Goal: Communication & Community: Answer question/provide support

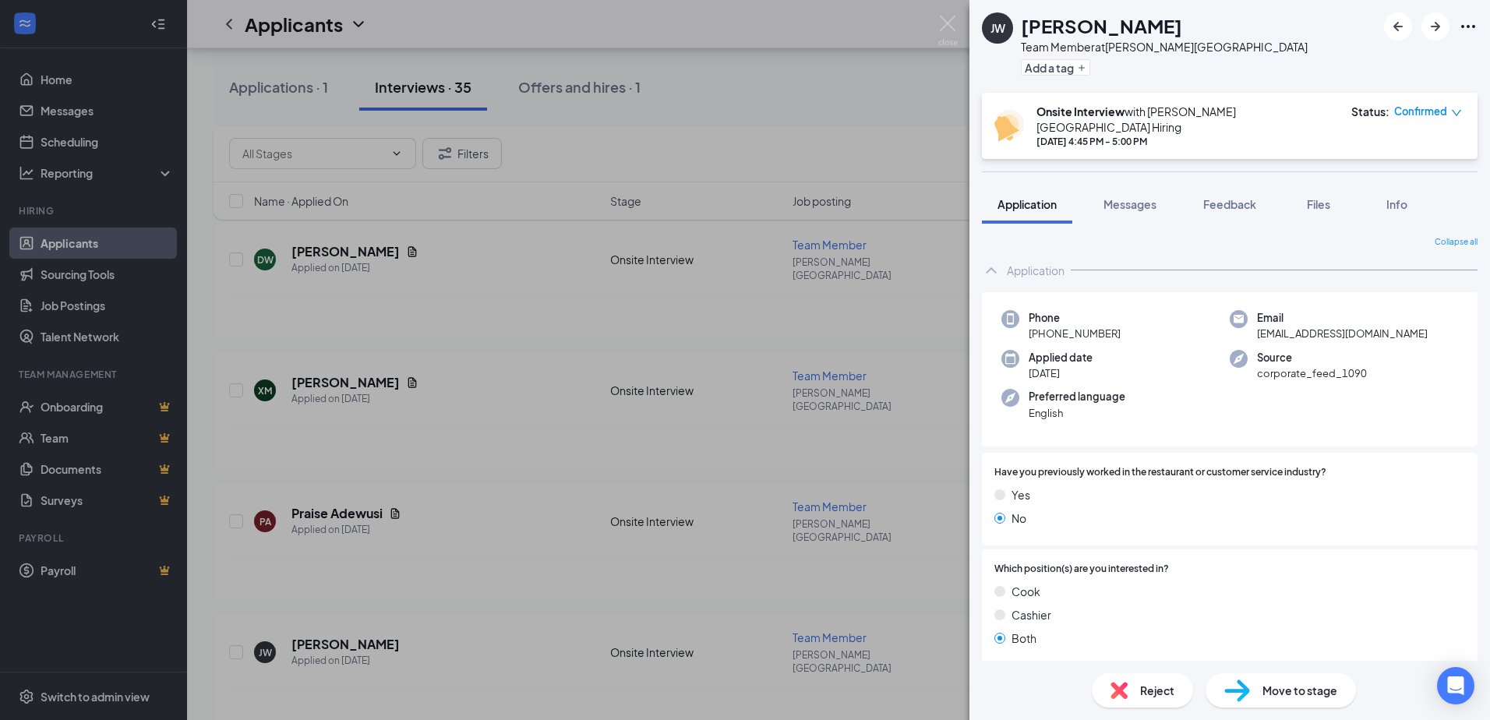
click at [944, 11] on div "[PERSON_NAME] [PERSON_NAME] Team Member at [PERSON_NAME][GEOGRAPHIC_DATA] Add a…" at bounding box center [745, 360] width 1490 height 720
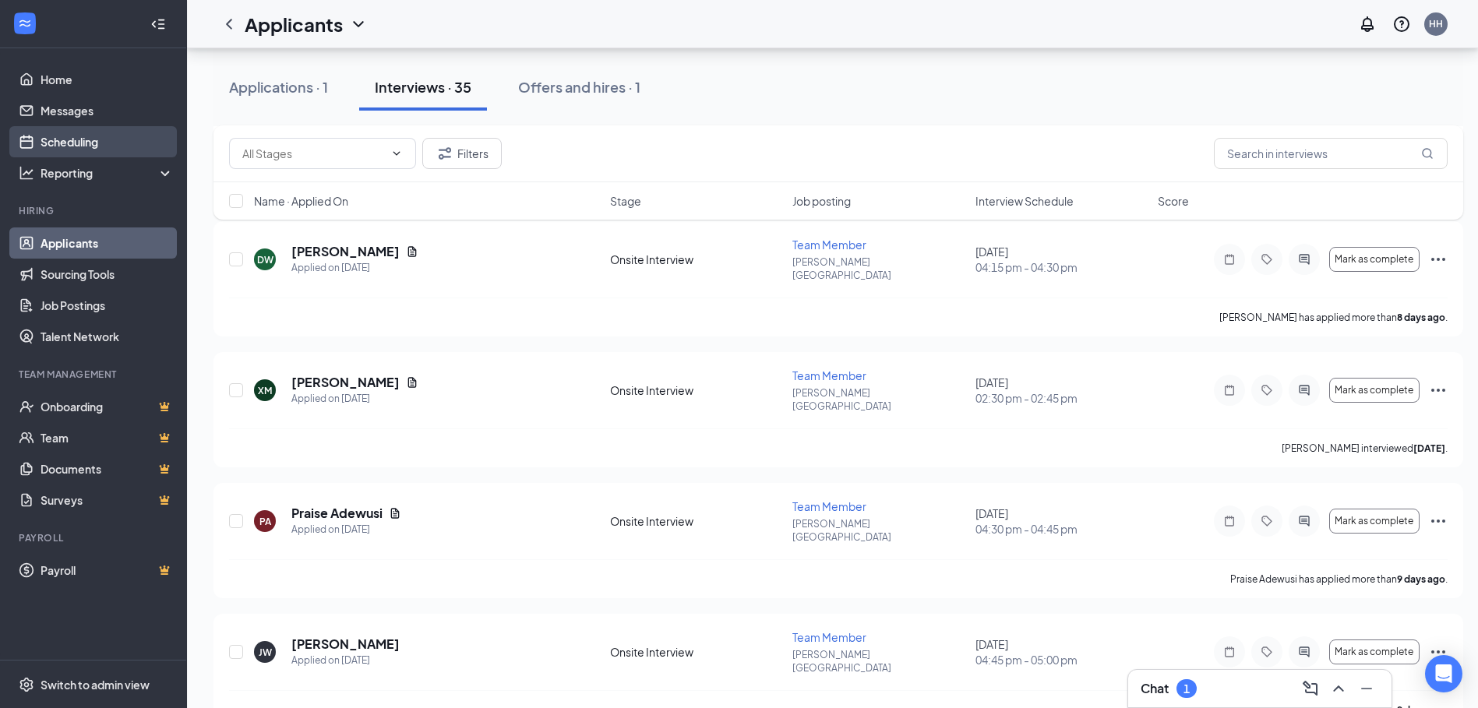
click at [86, 144] on link "Scheduling" at bounding box center [107, 141] width 133 height 31
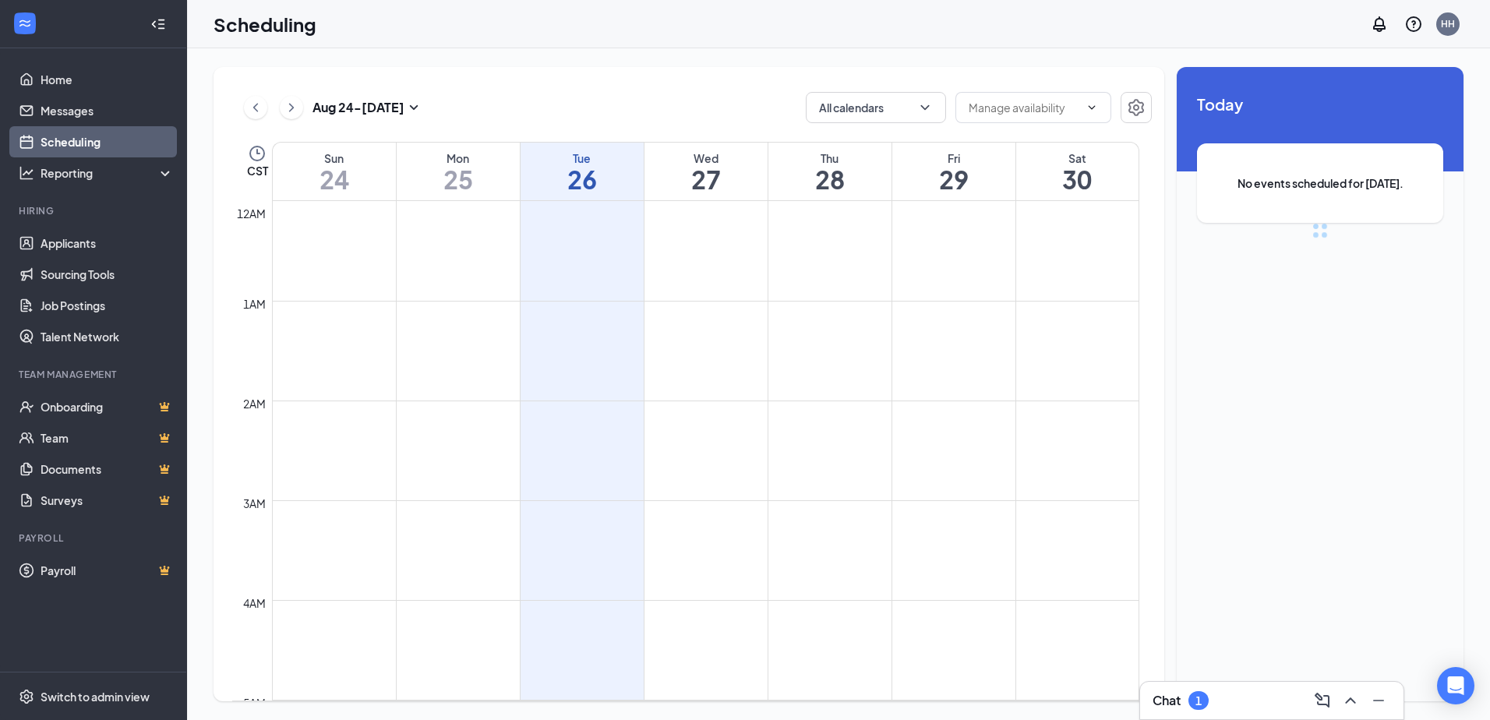
scroll to position [766, 0]
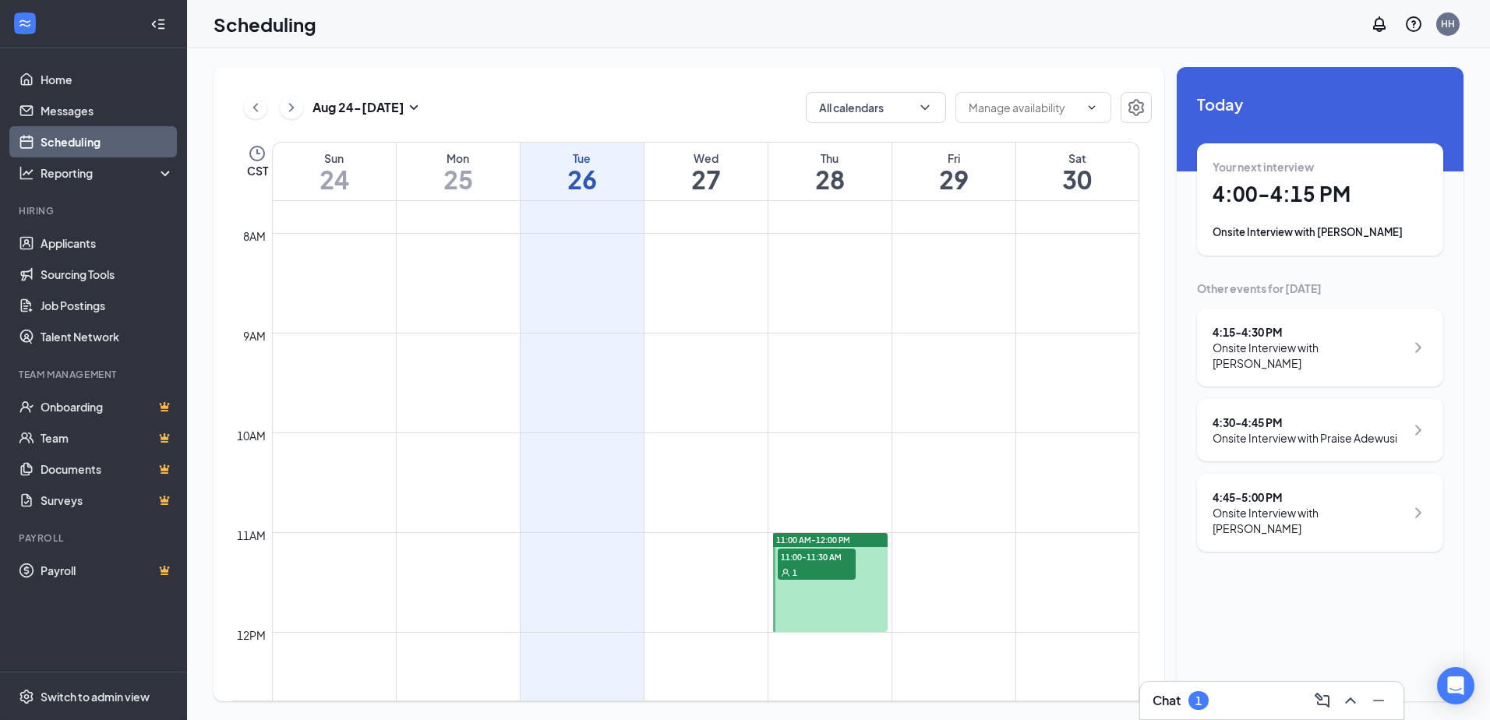
click at [1310, 202] on h1 "4:00 - 4:15 PM" at bounding box center [1319, 194] width 215 height 26
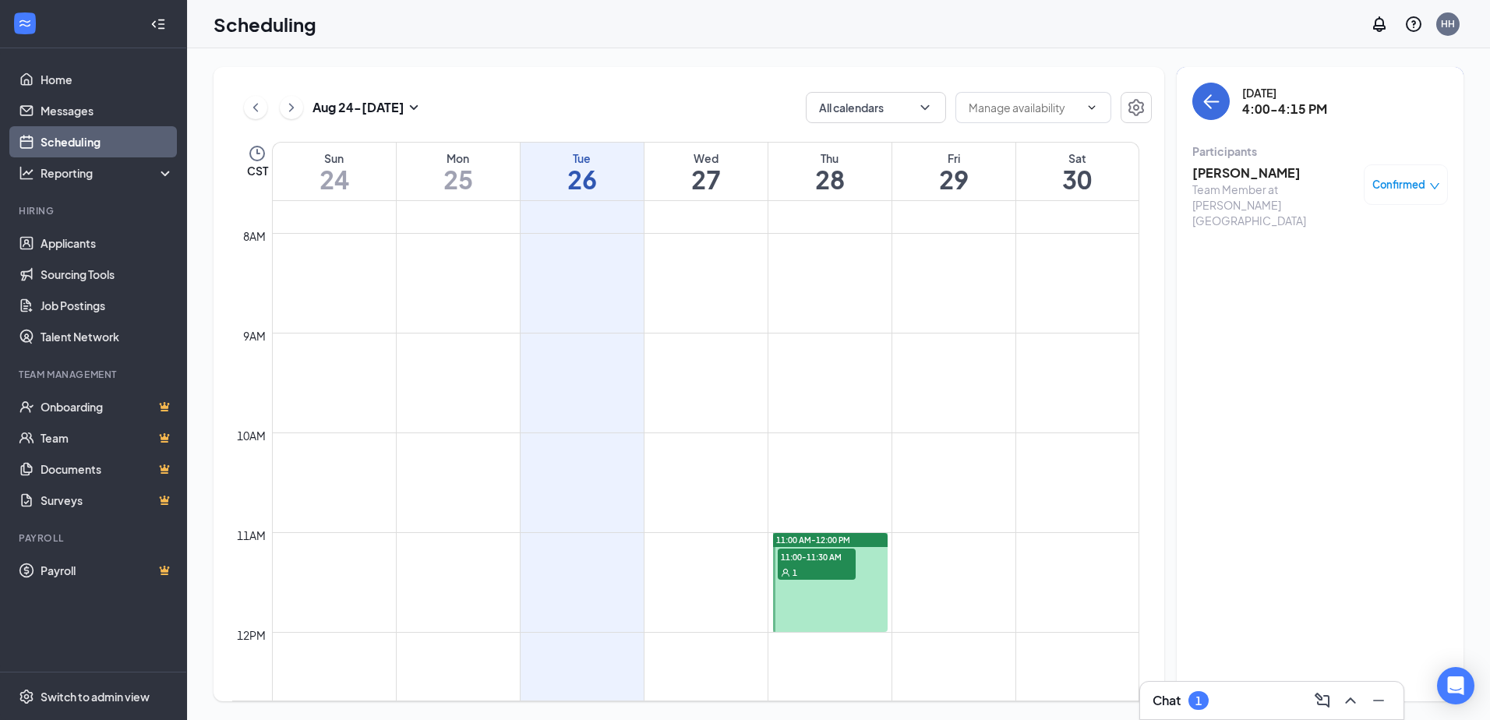
click at [1244, 175] on h3 "[PERSON_NAME]" at bounding box center [1274, 172] width 164 height 17
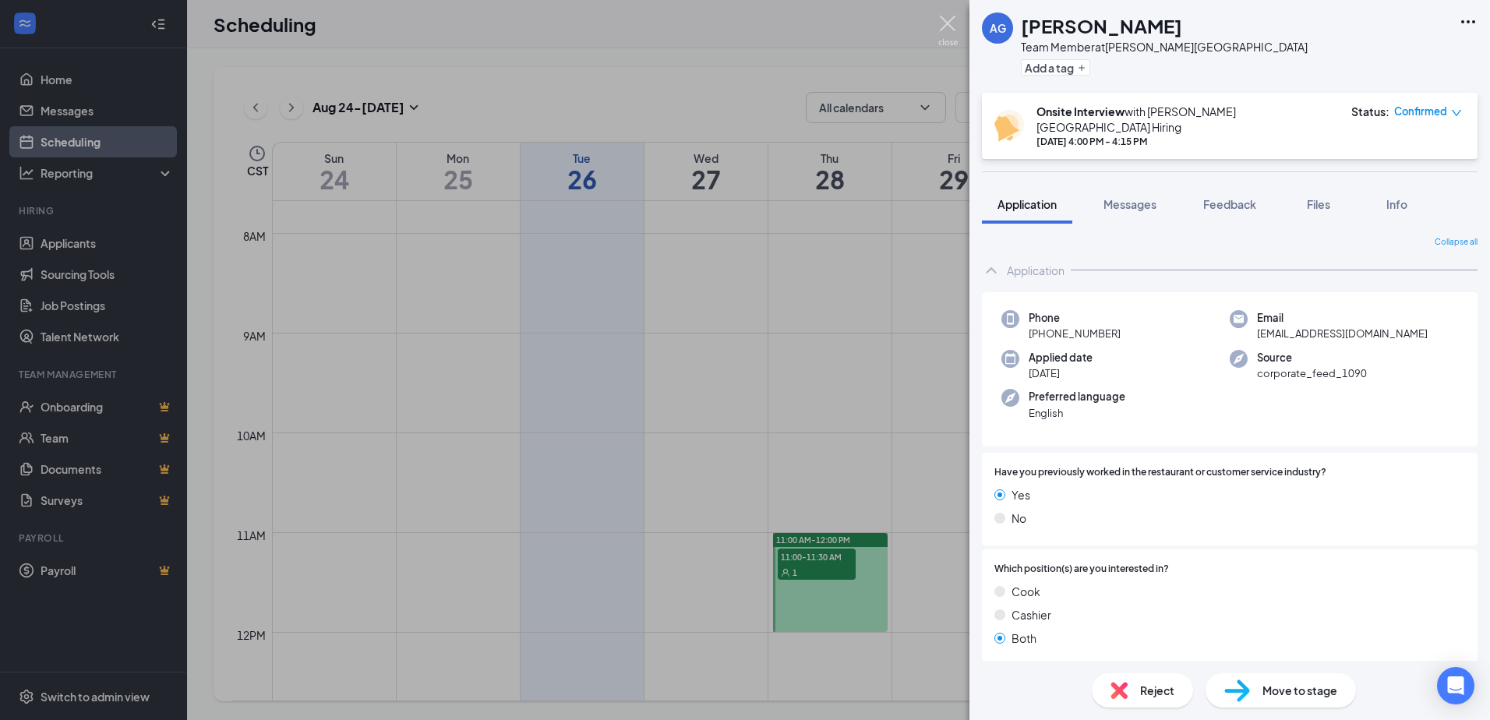
click at [946, 30] on img at bounding box center [947, 31] width 19 height 30
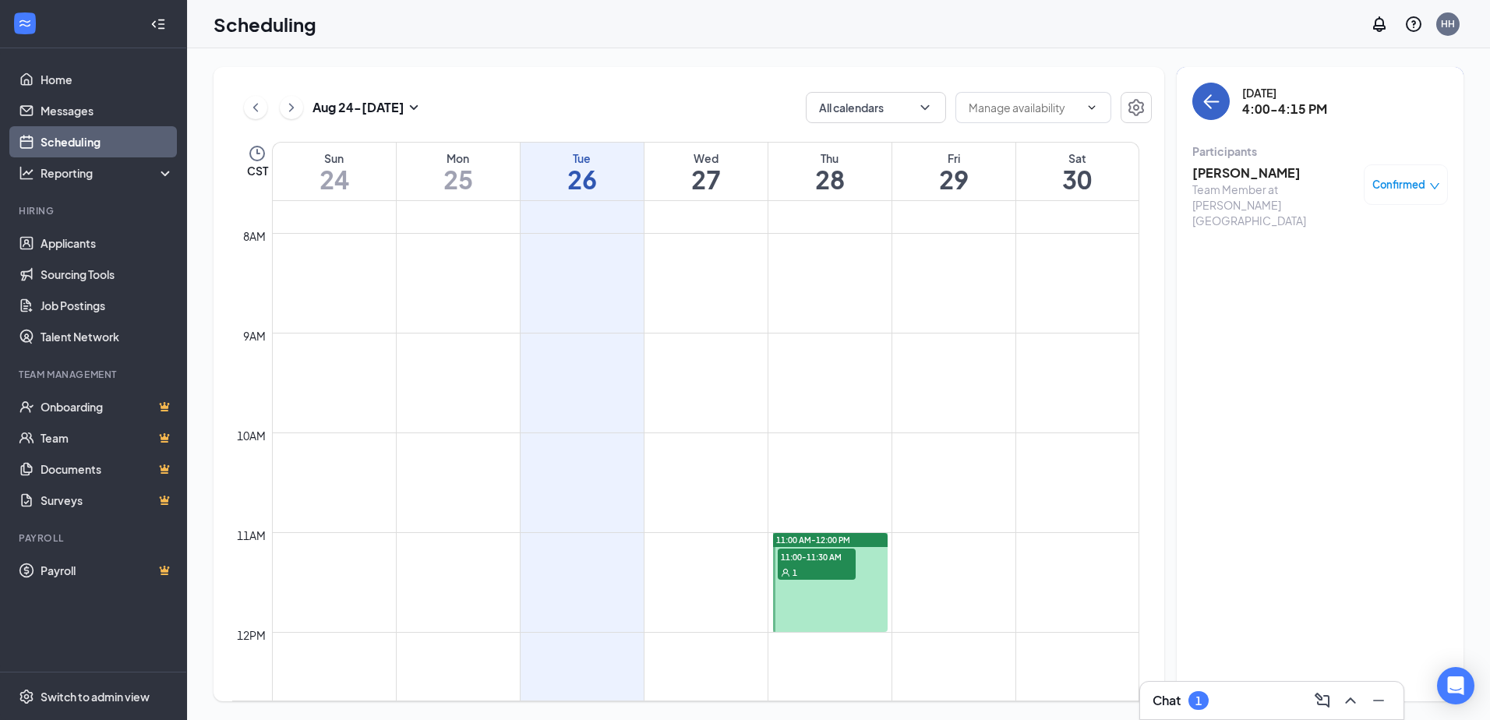
click at [1204, 106] on icon "ArrowLeft" at bounding box center [1210, 101] width 19 height 19
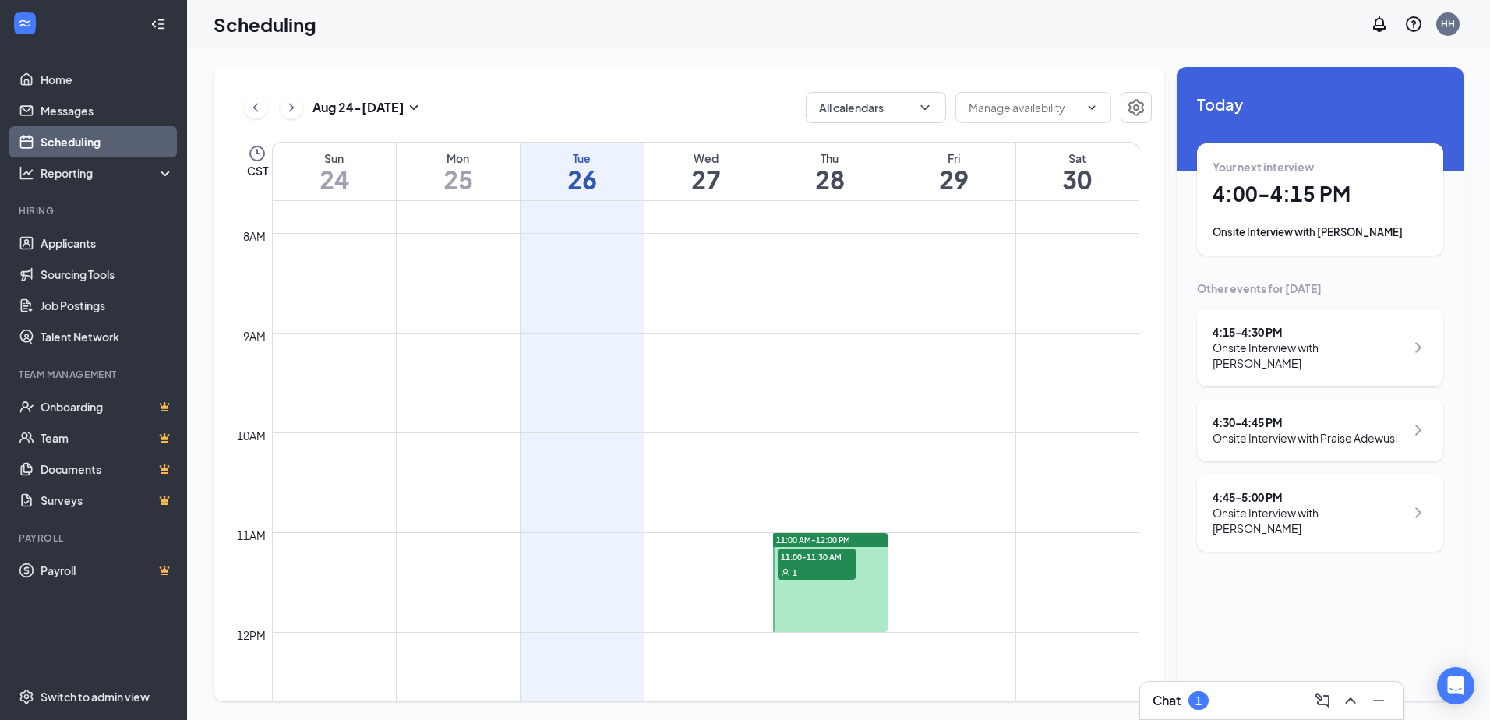
click at [1287, 344] on div "Onsite Interview with [PERSON_NAME]" at bounding box center [1308, 355] width 192 height 31
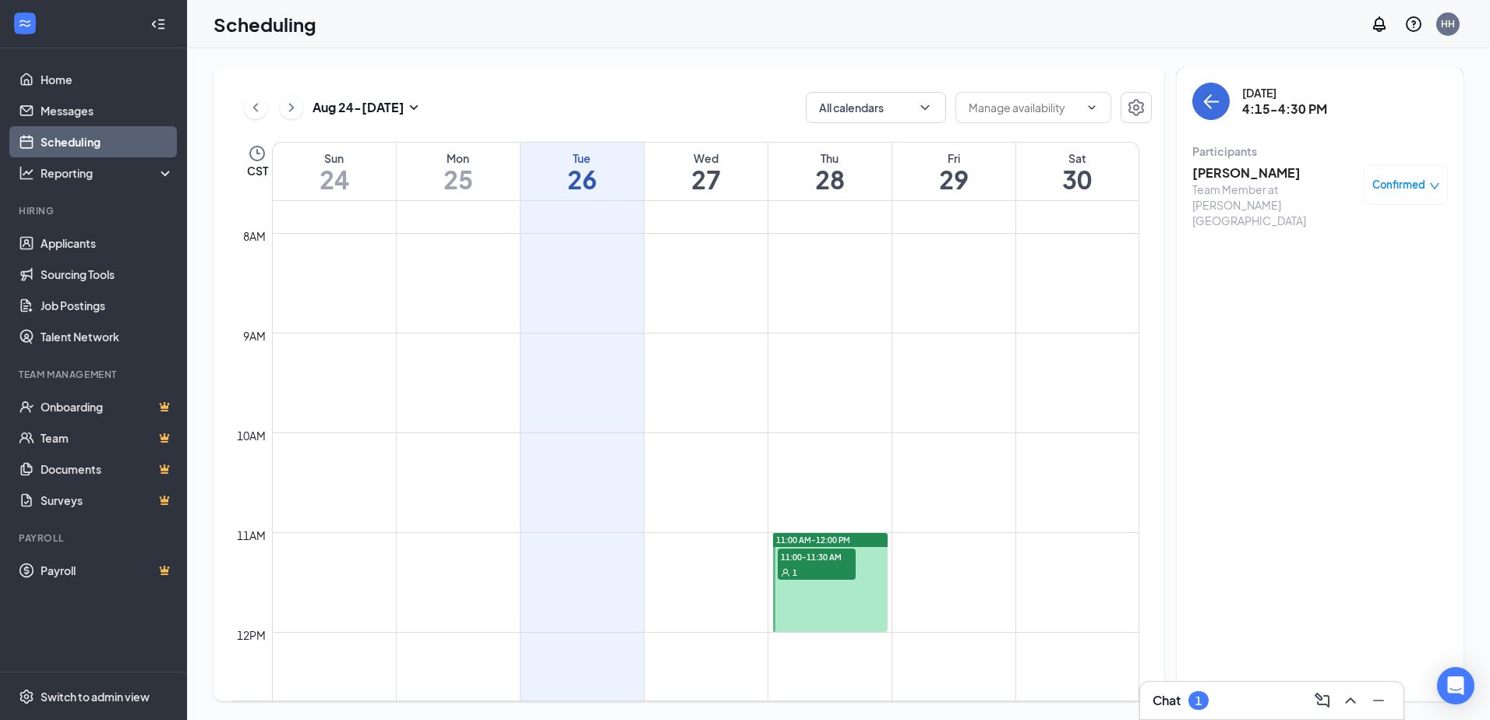
click at [1222, 168] on h3 "[PERSON_NAME]" at bounding box center [1274, 172] width 164 height 17
click at [1229, 177] on h3 "[PERSON_NAME]" at bounding box center [1274, 172] width 164 height 17
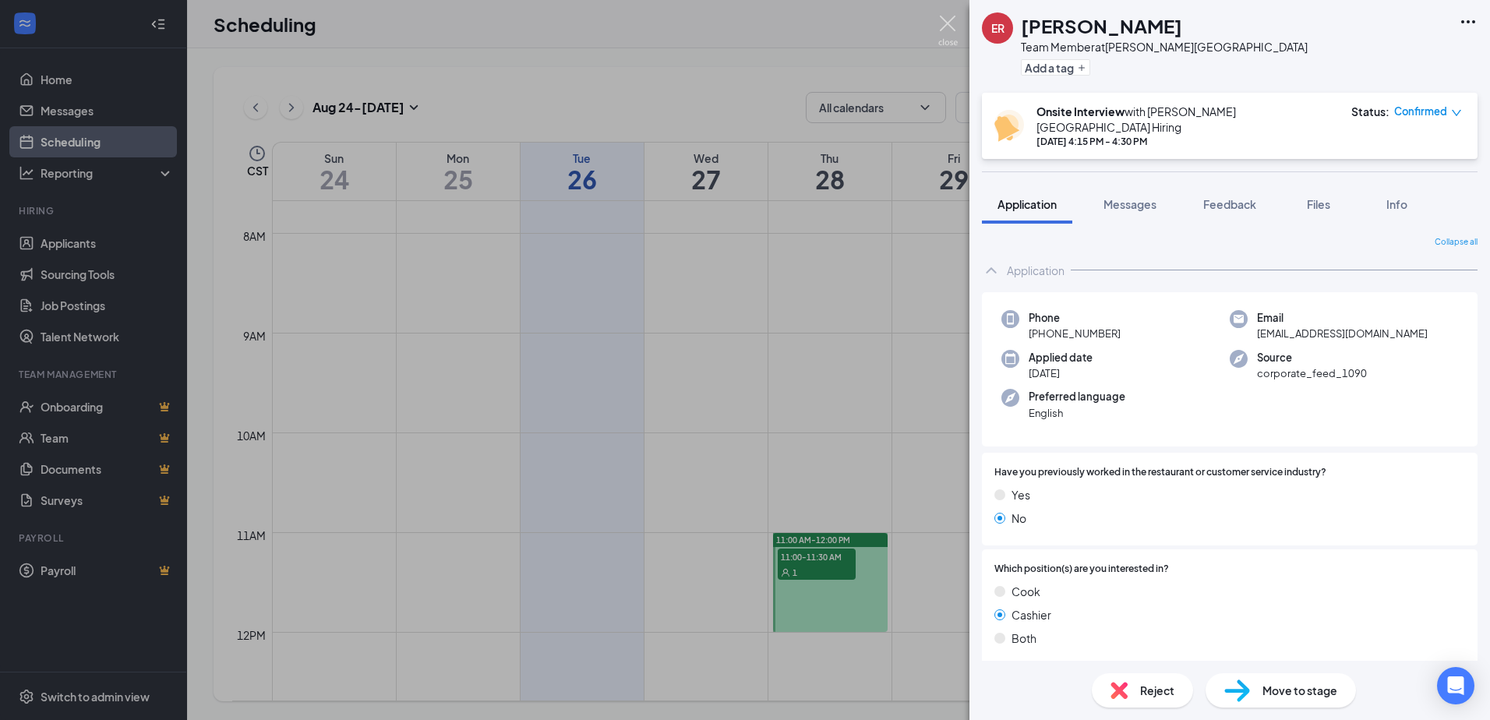
click at [939, 21] on img at bounding box center [947, 31] width 19 height 30
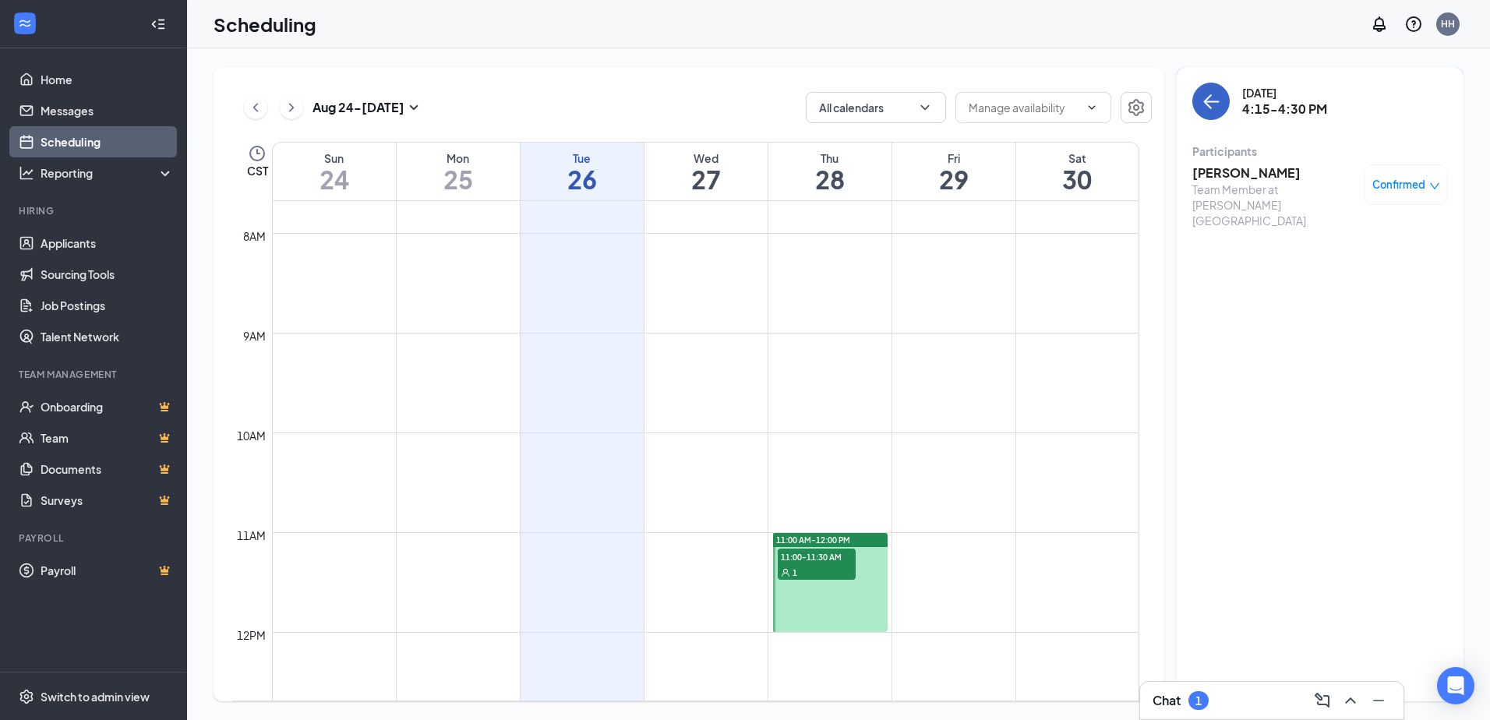
click at [1218, 108] on icon "ArrowLeft" at bounding box center [1210, 101] width 19 height 19
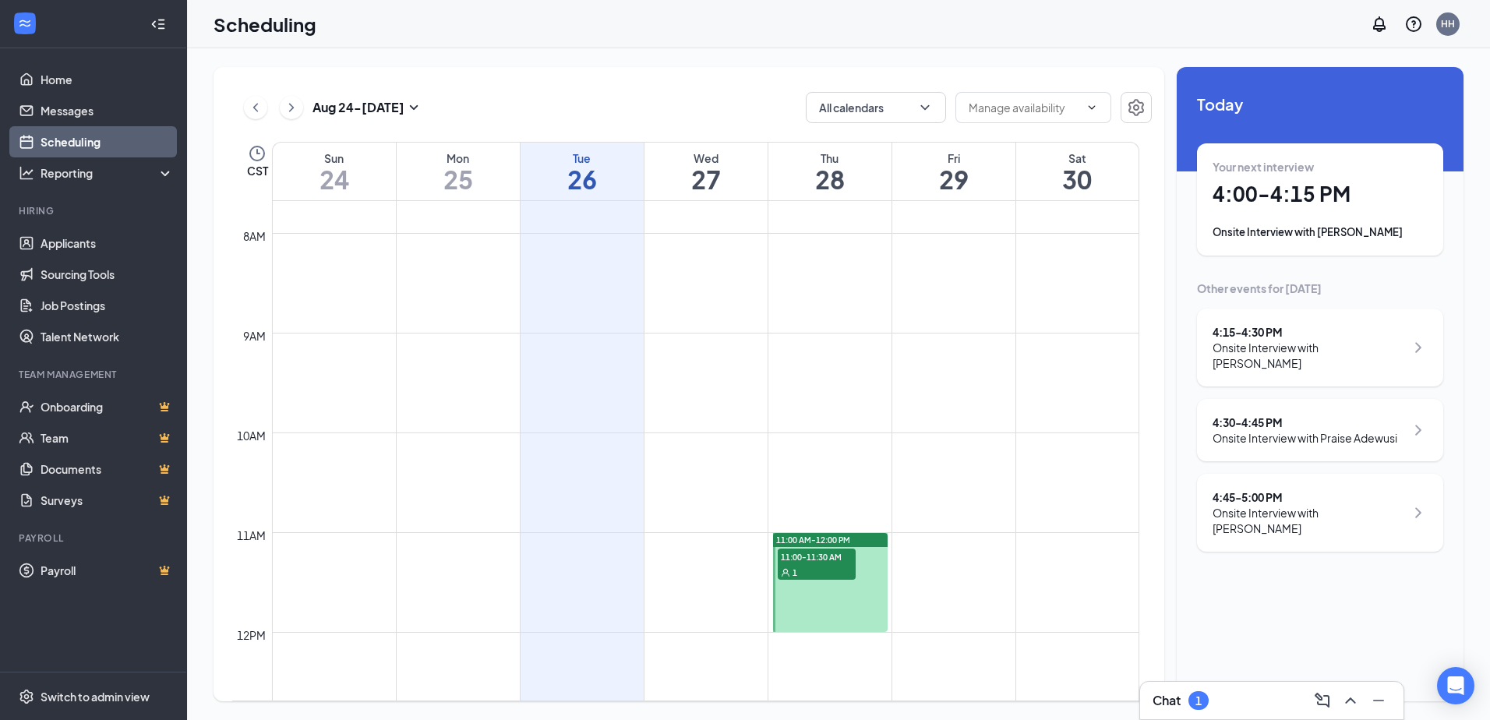
click at [1260, 414] on div "4:30 - 4:45 PM" at bounding box center [1304, 422] width 185 height 16
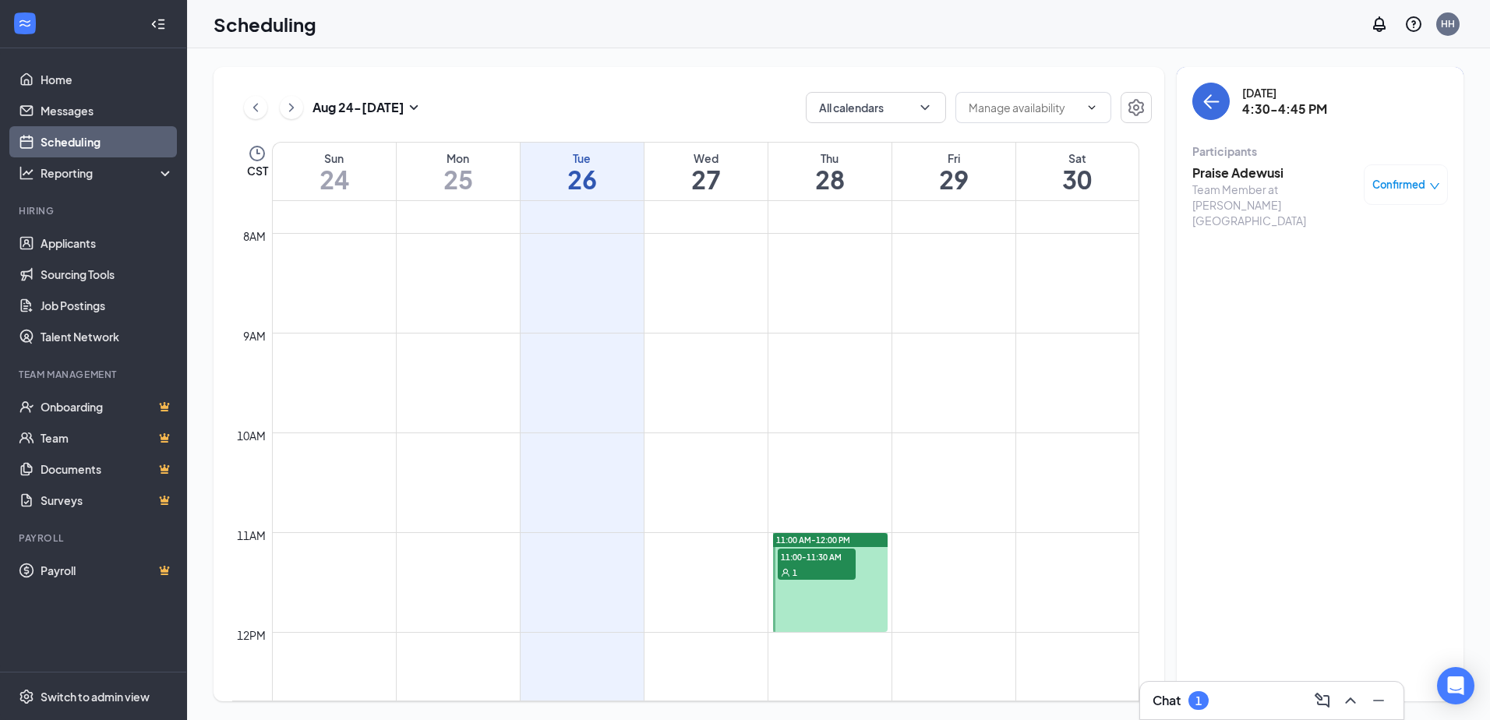
click at [1271, 177] on h3 "Praise Adewusi" at bounding box center [1274, 172] width 164 height 17
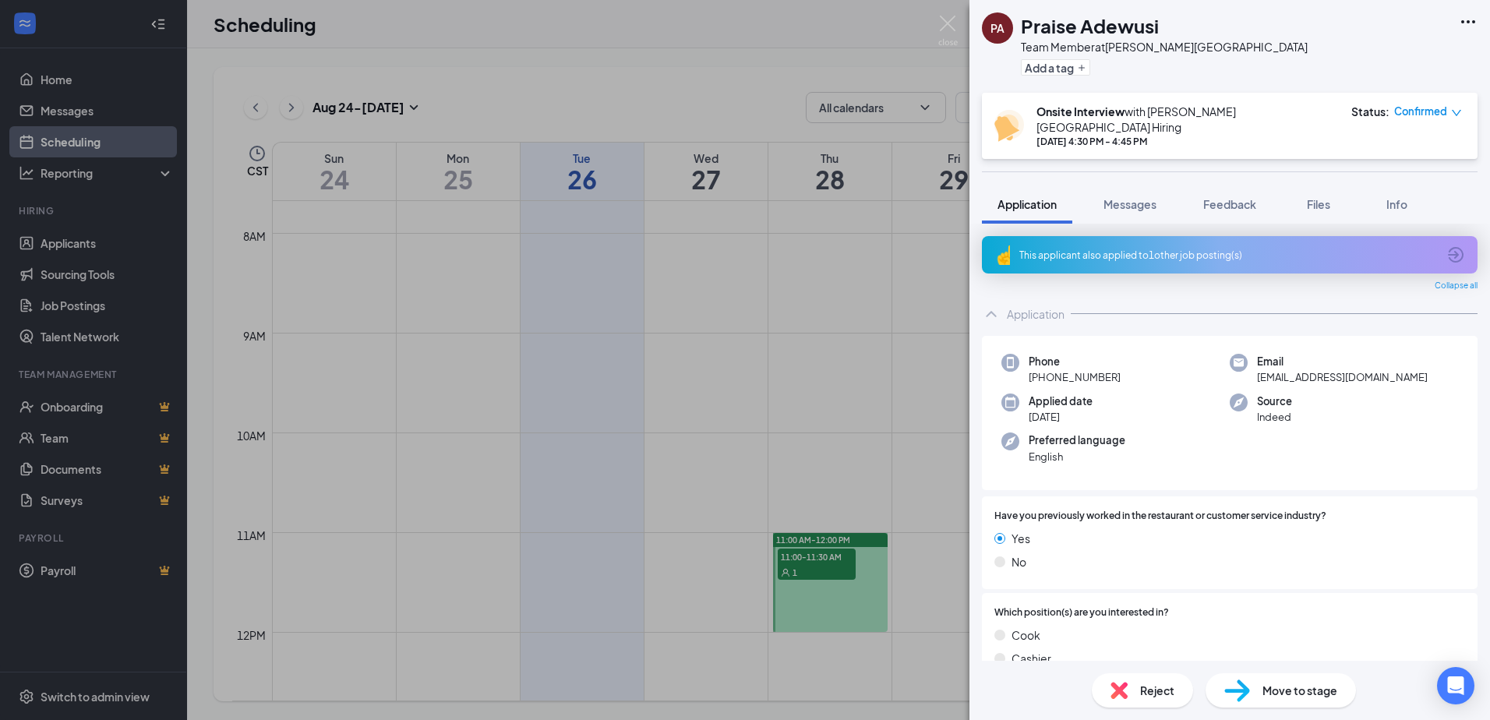
click at [1446, 245] on icon "ArrowCircle" at bounding box center [1455, 254] width 19 height 19
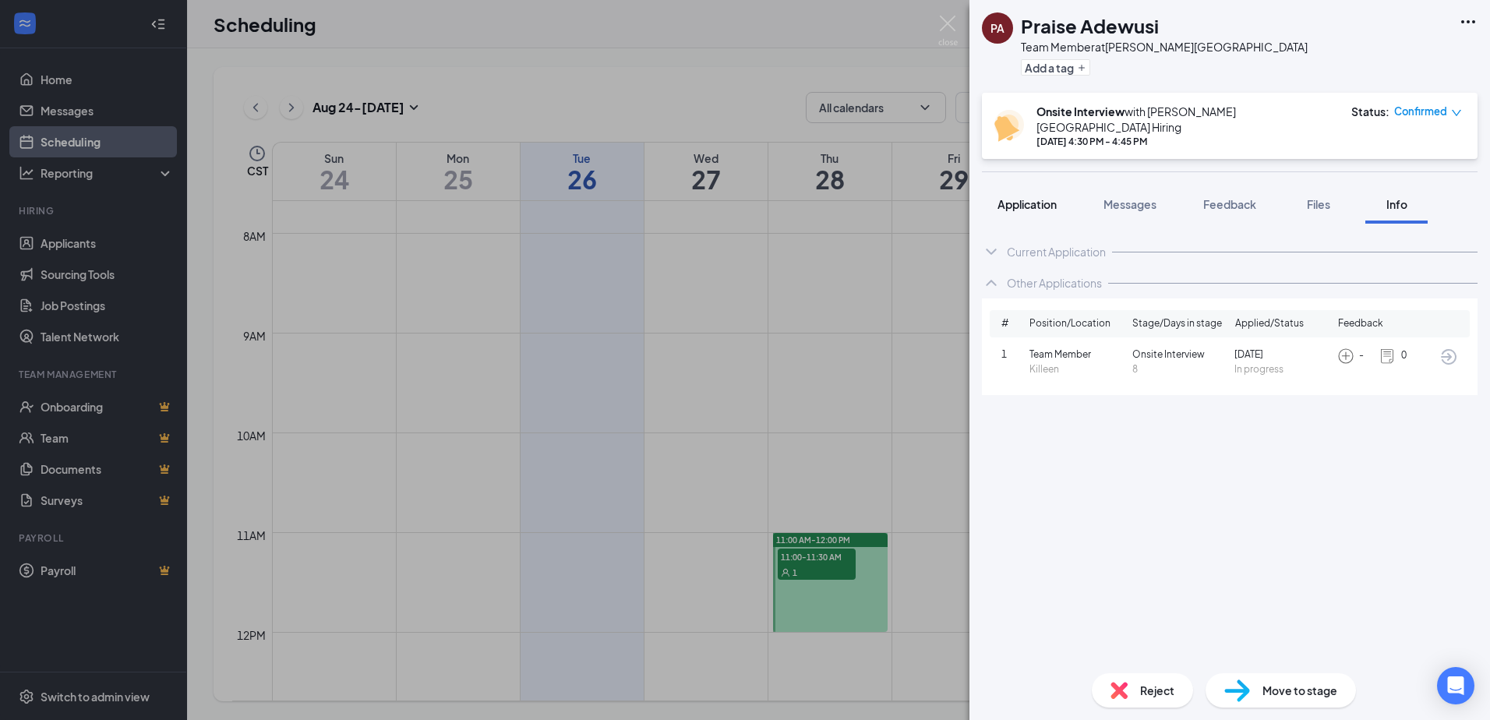
click at [1038, 197] on span "Application" at bounding box center [1026, 204] width 59 height 14
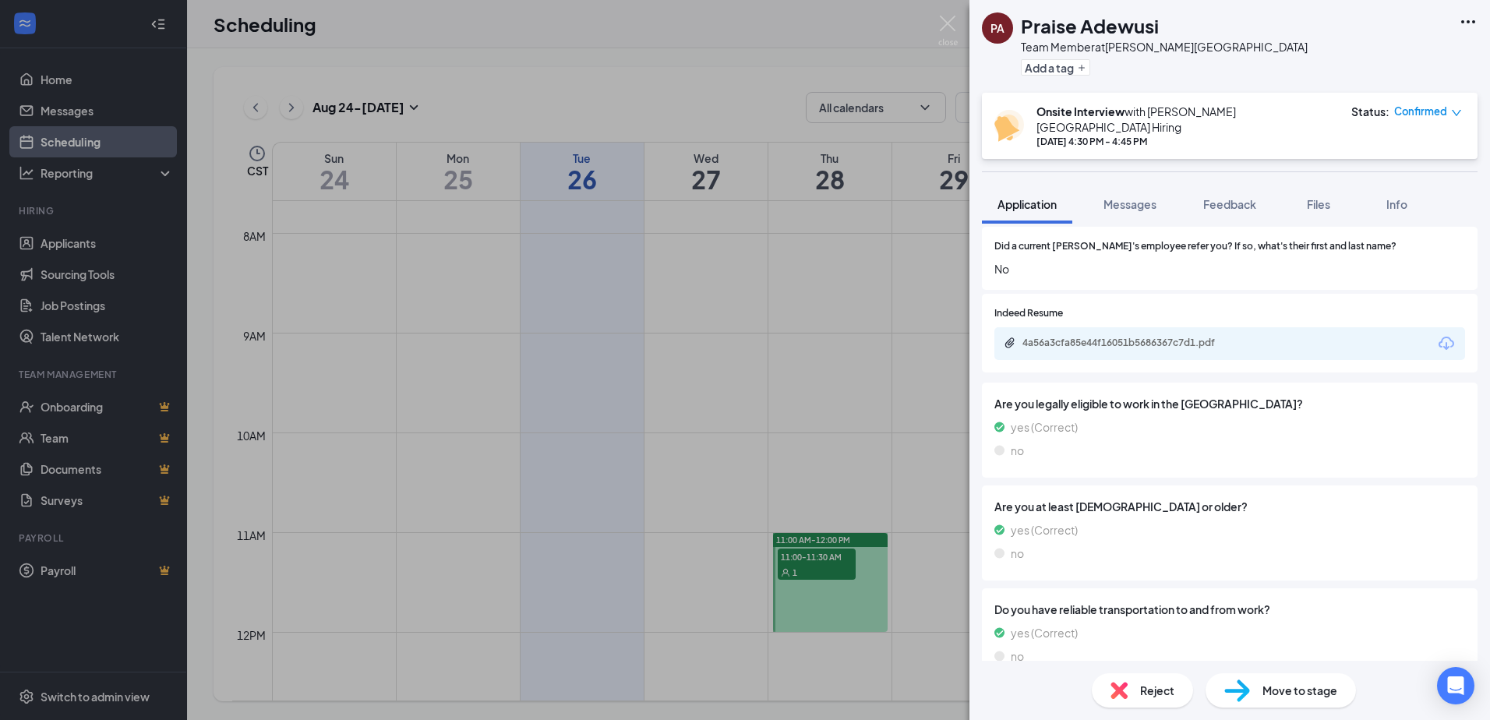
scroll to position [935, 0]
click at [944, 29] on img at bounding box center [947, 31] width 19 height 30
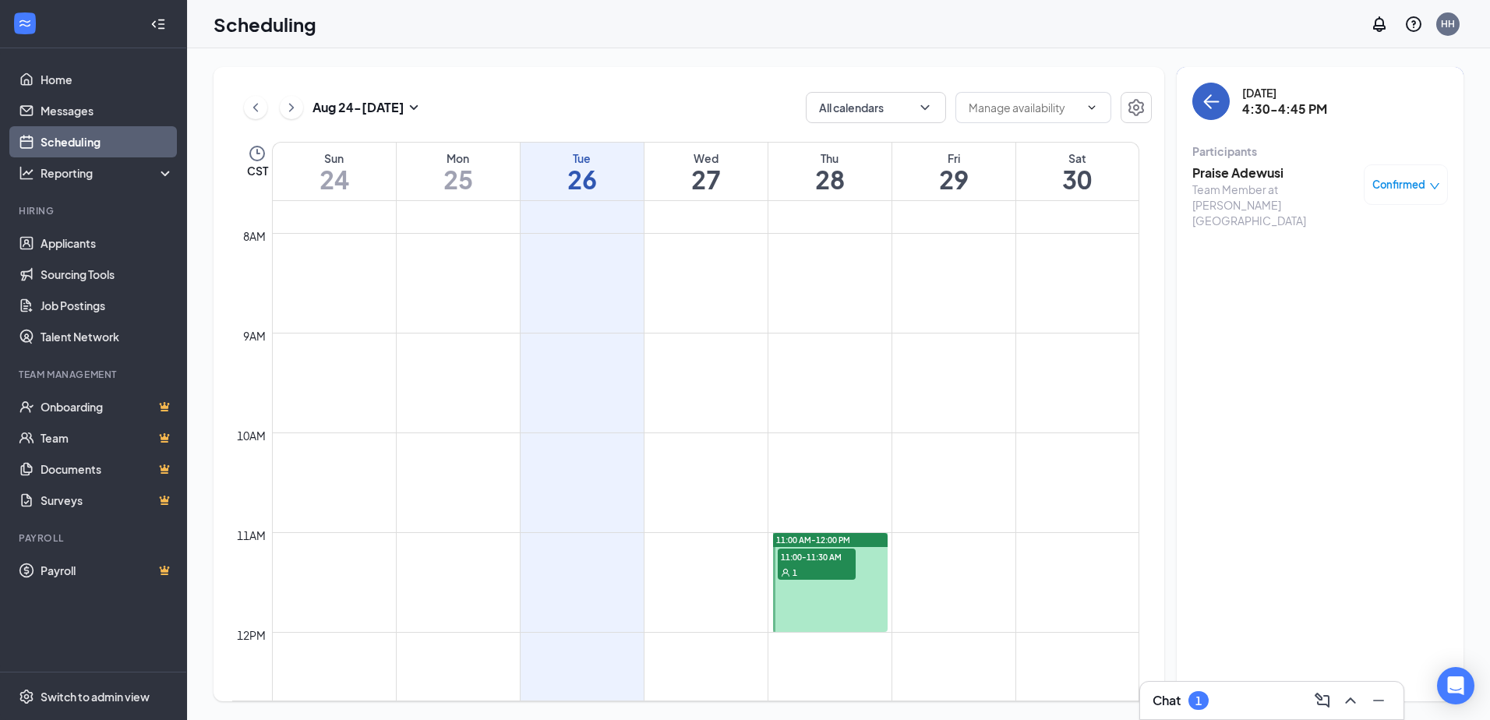
click at [1205, 107] on icon "ArrowLeft" at bounding box center [1210, 101] width 19 height 19
click at [1205, 107] on div "[DATE] 4:30-4:45 PM Participants Praise Adewusi Team Member at [PERSON_NAME][GE…" at bounding box center [1319, 384] width 287 height 634
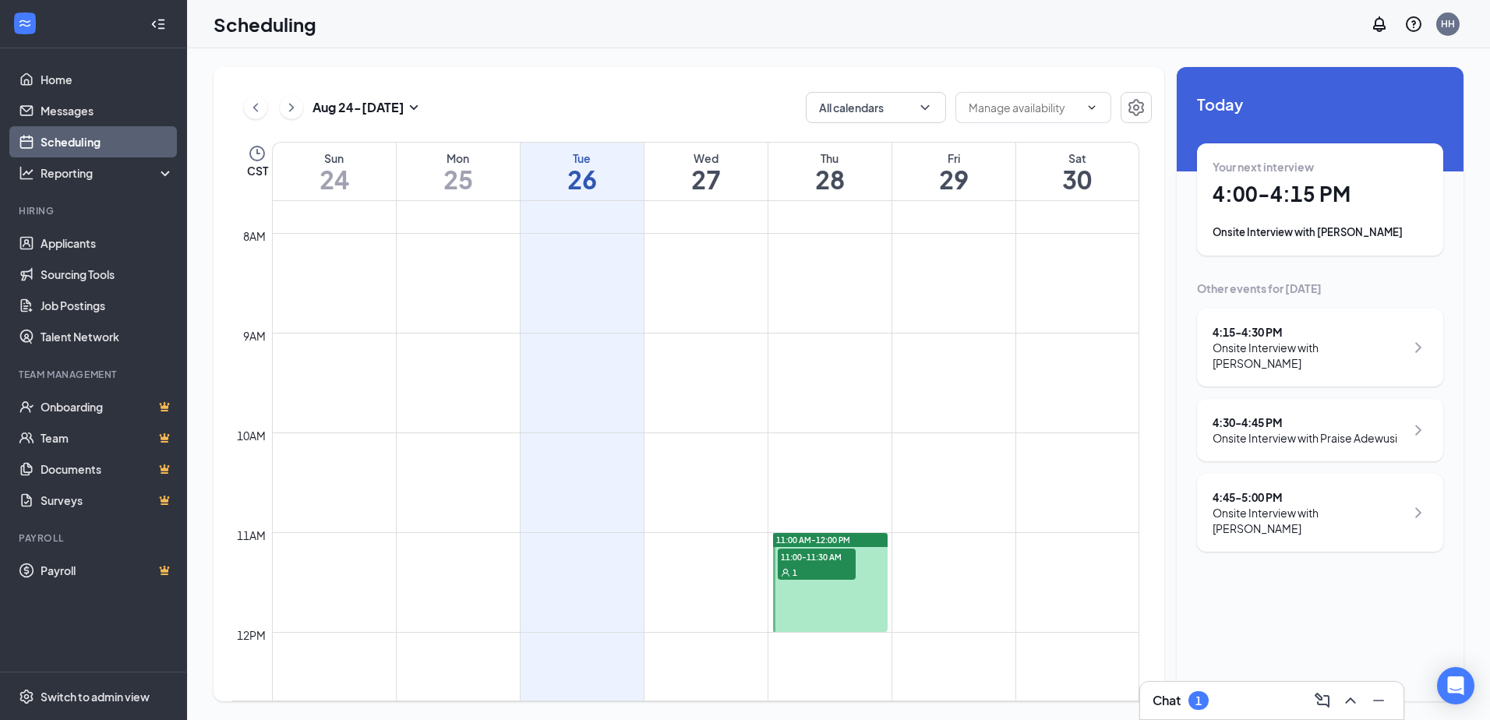
click at [1278, 489] on div "4:45 - 5:00 PM" at bounding box center [1308, 497] width 192 height 16
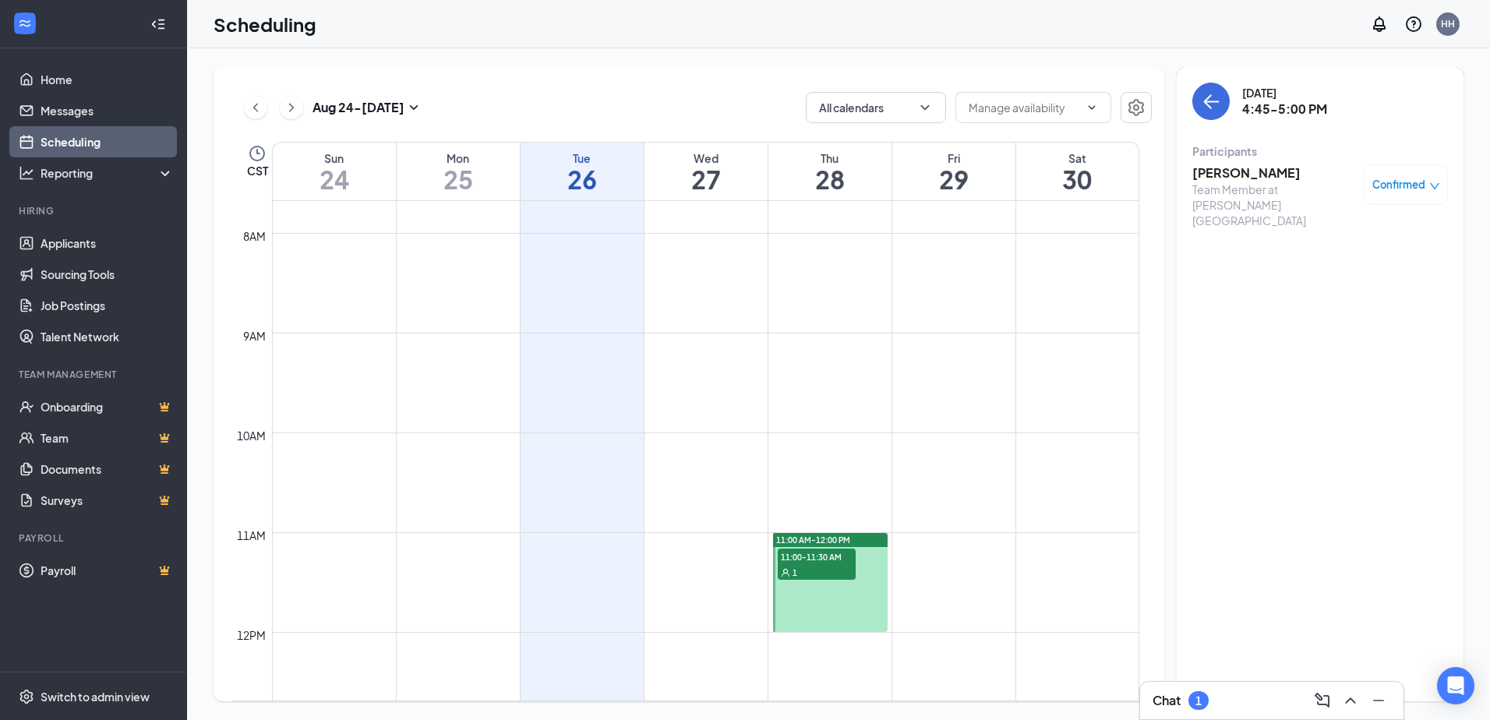
click at [1256, 180] on h3 "[PERSON_NAME]" at bounding box center [1274, 172] width 164 height 17
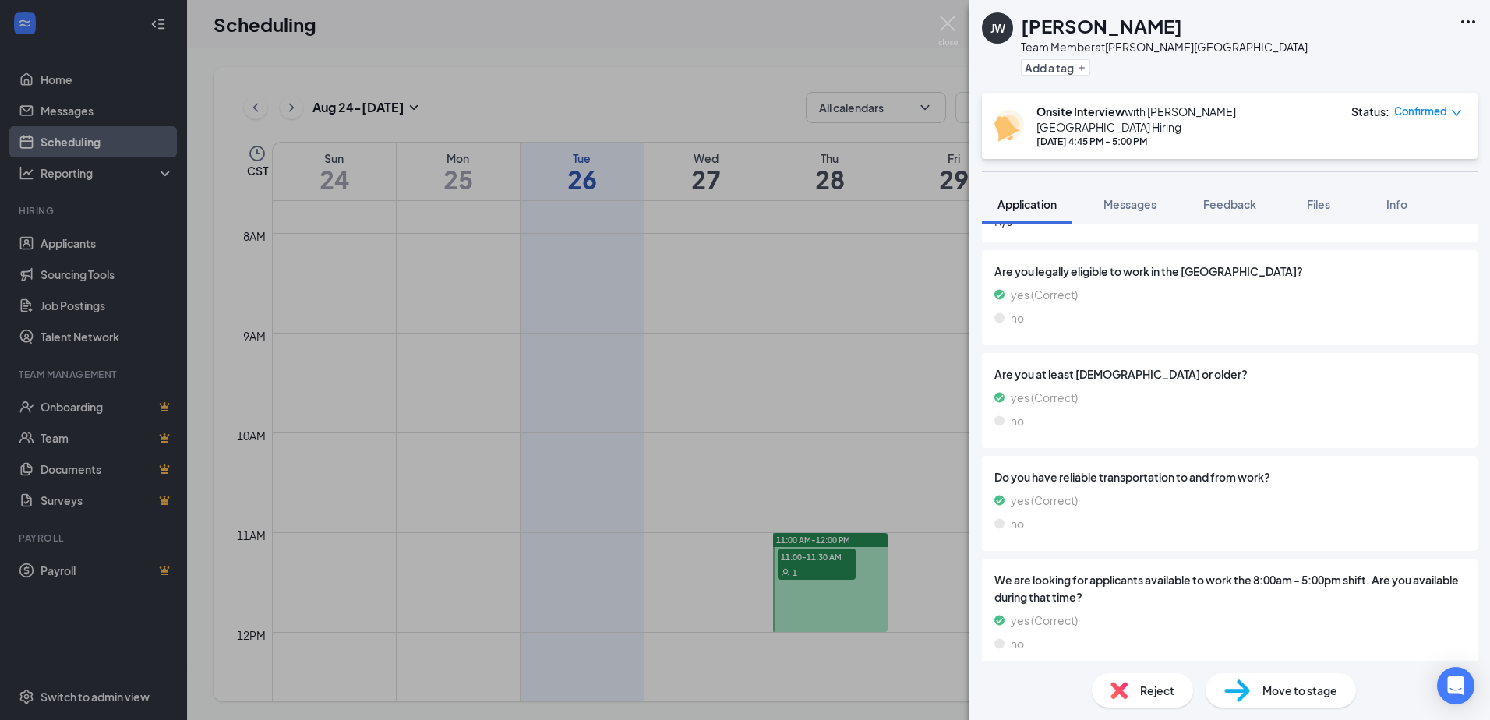
scroll to position [938, 0]
click at [953, 29] on img at bounding box center [947, 31] width 19 height 30
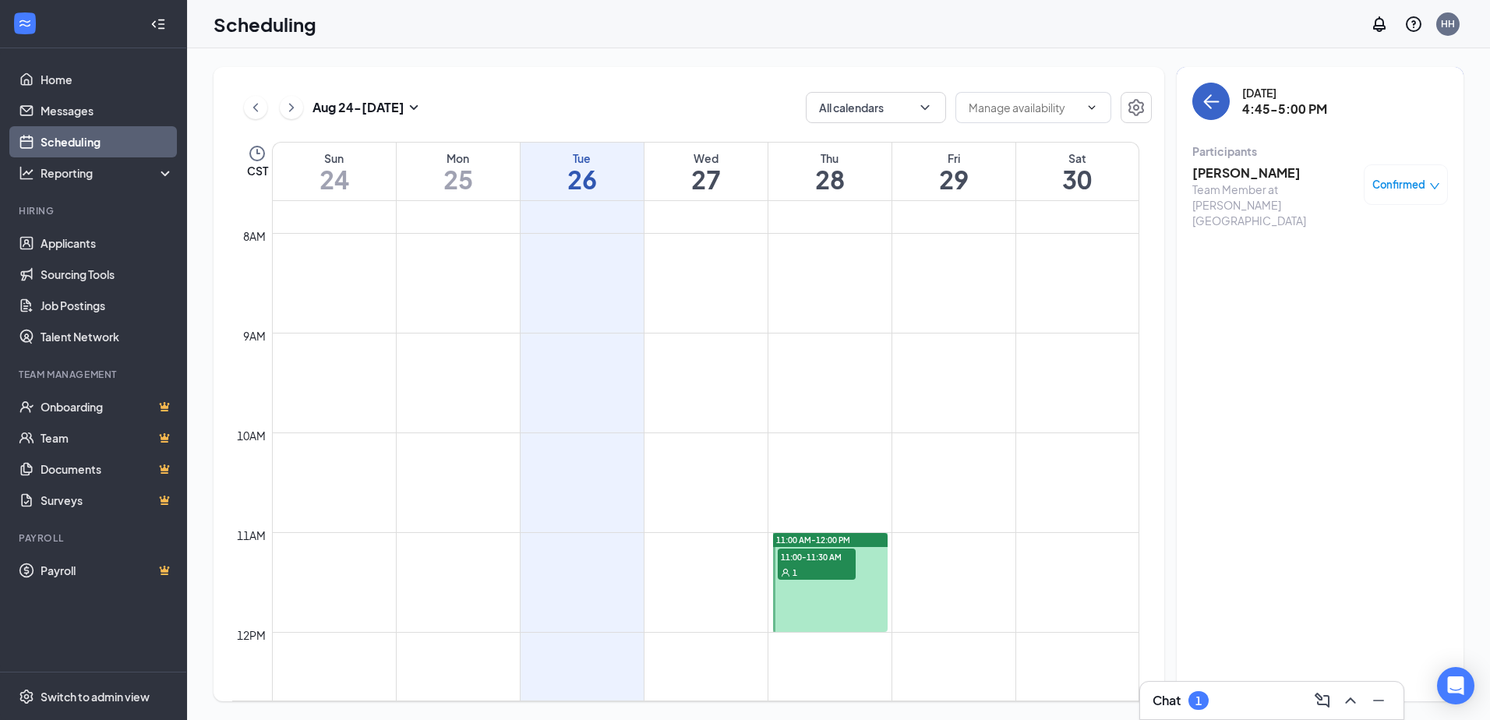
click at [1215, 113] on button "back-button" at bounding box center [1210, 101] width 37 height 37
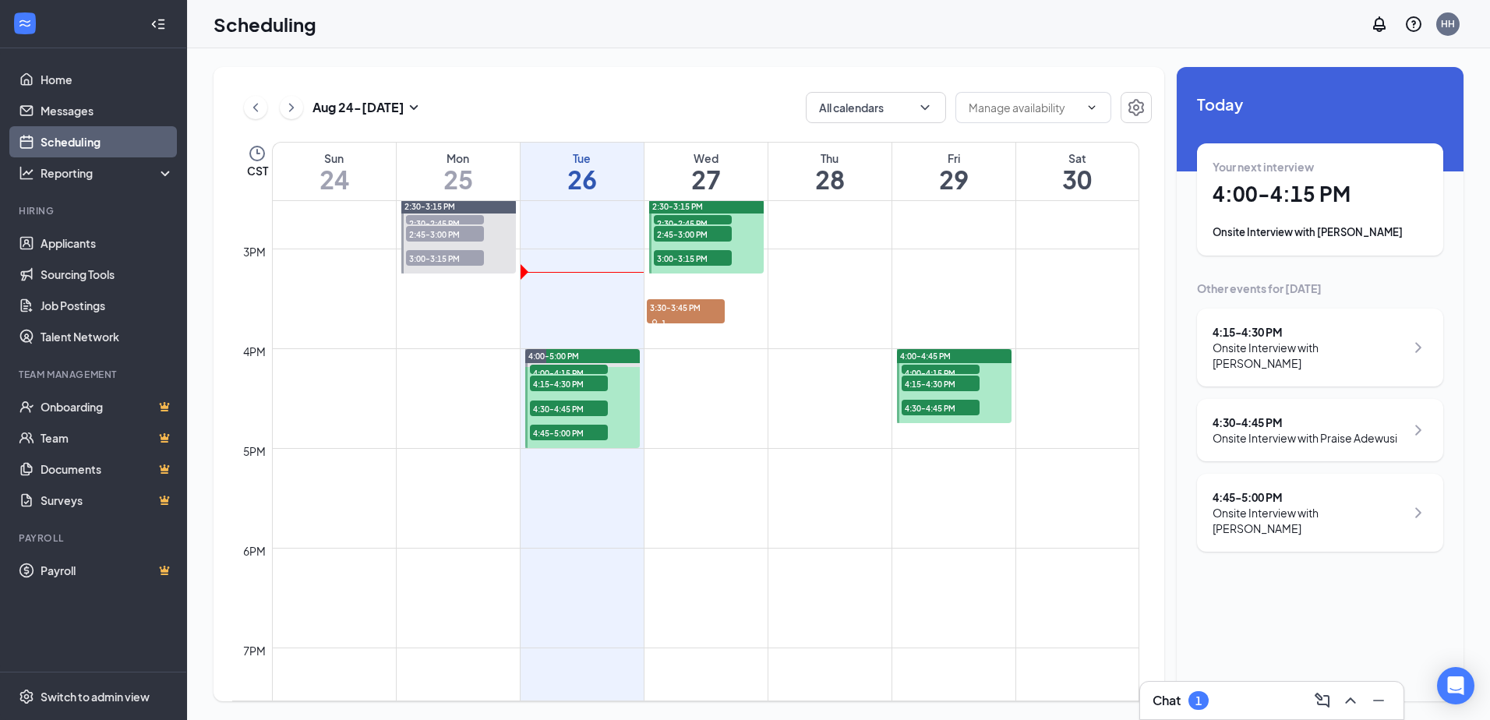
scroll to position [1467, 0]
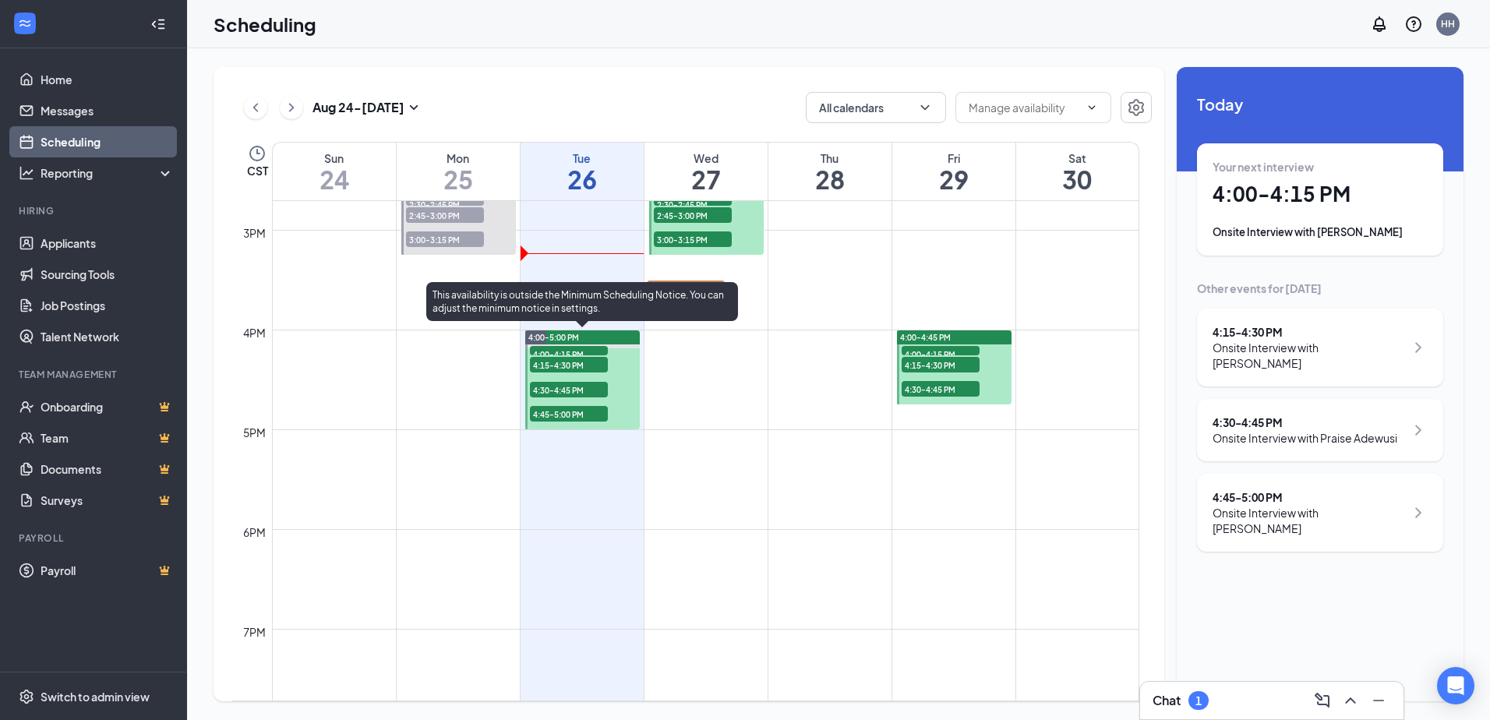
click at [558, 355] on div "4:15-4:30 PM 1" at bounding box center [568, 364] width 81 height 19
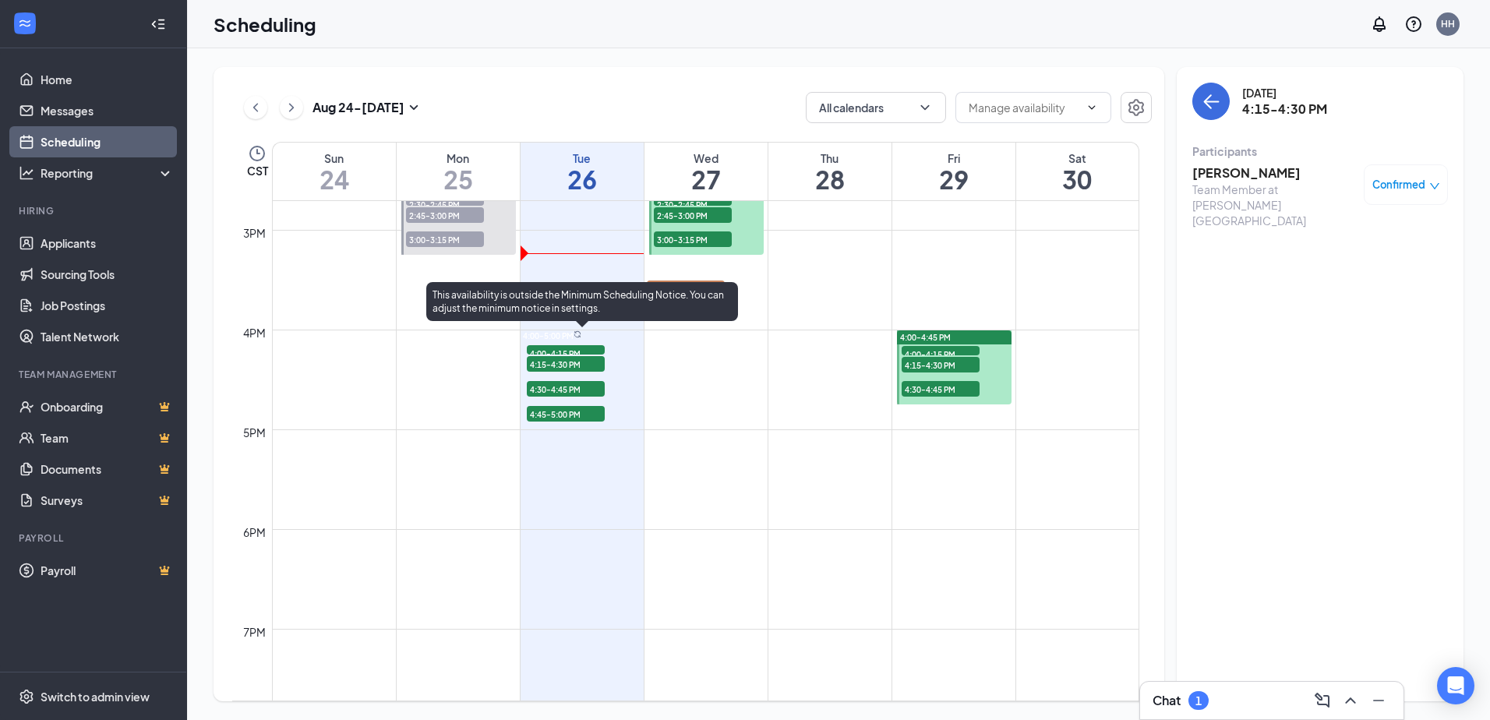
click at [560, 362] on span "4:15-4:30 PM" at bounding box center [566, 364] width 78 height 16
click at [561, 365] on span "4:15-4:30 PM" at bounding box center [566, 364] width 78 height 16
click at [559, 387] on span "4:30-4:45 PM" at bounding box center [566, 389] width 78 height 16
click at [559, 409] on span "4:45-5:00 PM" at bounding box center [566, 414] width 78 height 16
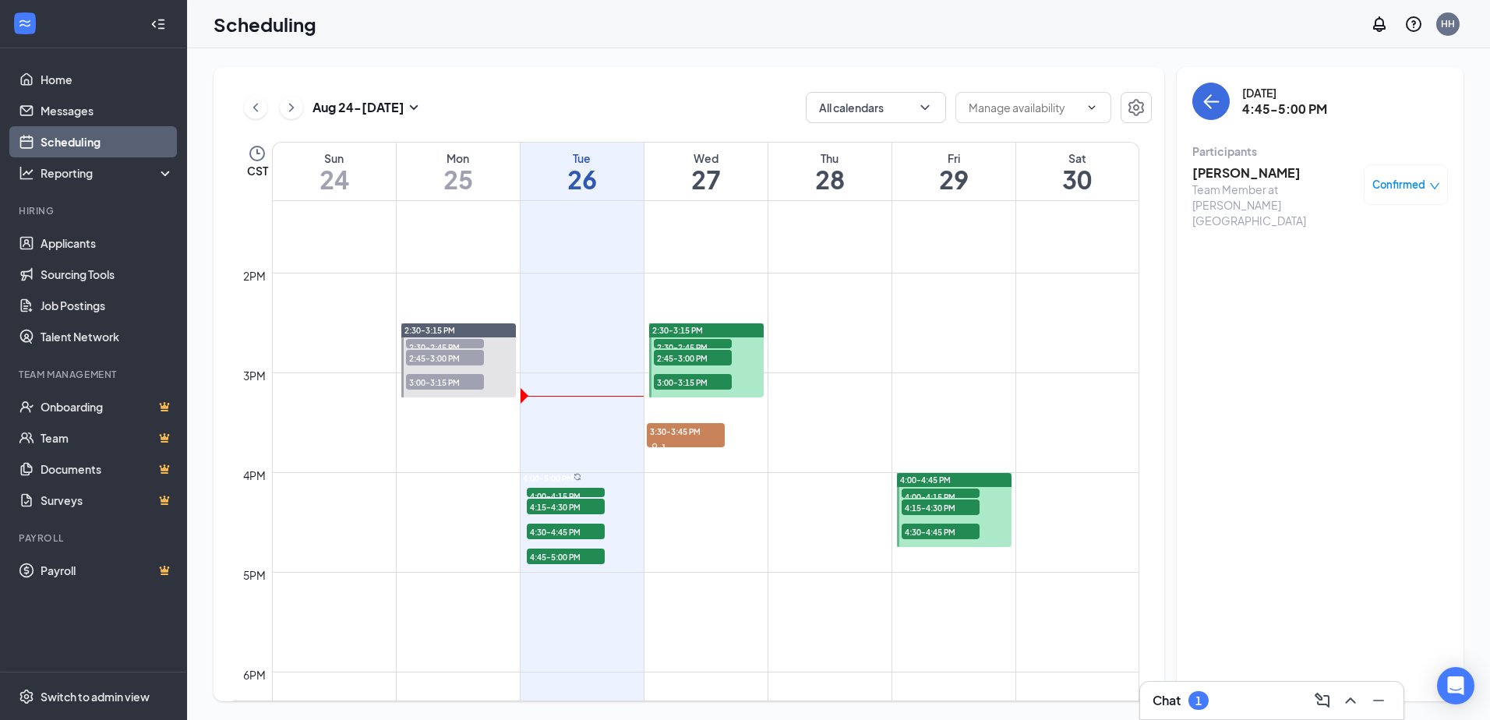
scroll to position [1311, 0]
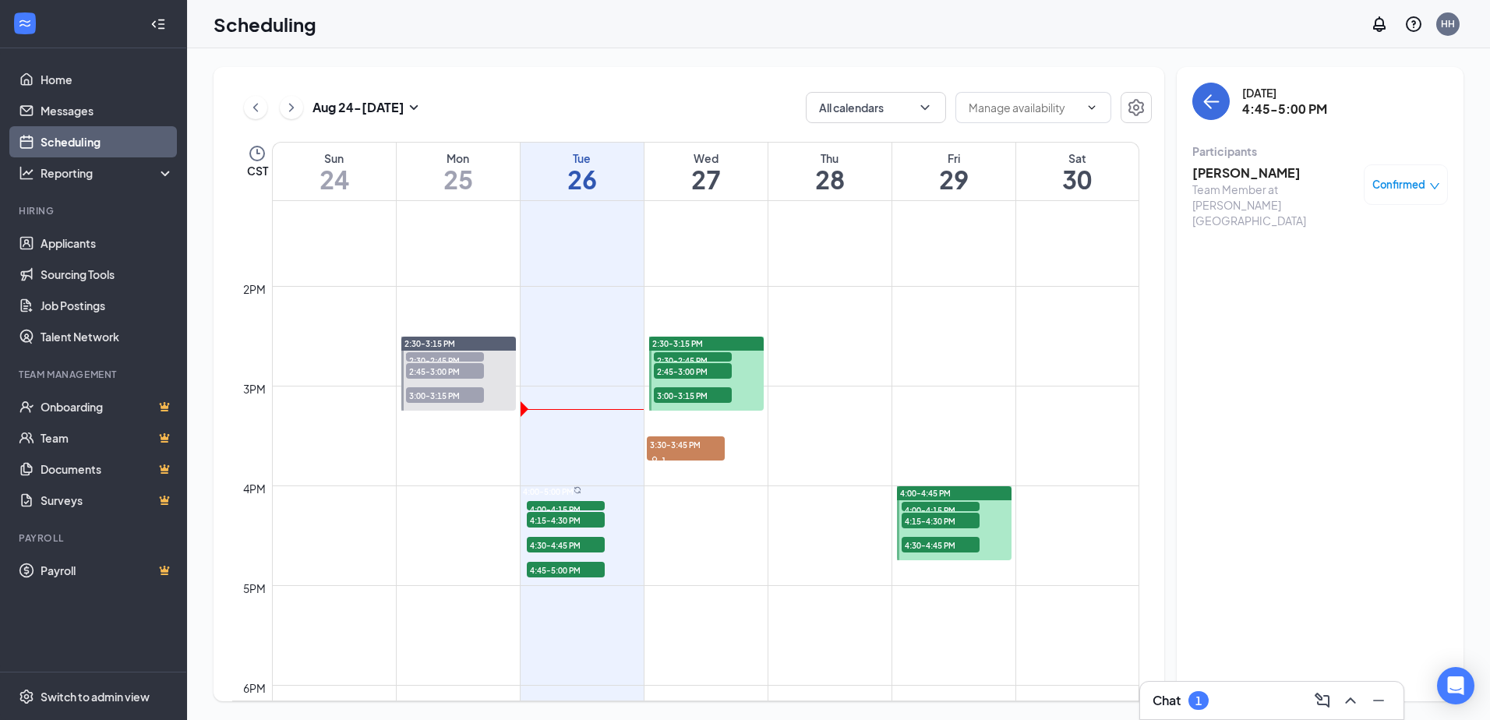
click at [665, 403] on div "1" at bounding box center [693, 411] width 78 height 16
click at [671, 373] on span "2:45-3:00 PM" at bounding box center [693, 371] width 78 height 16
click at [671, 358] on span "2:30-2:45 PM" at bounding box center [693, 360] width 78 height 16
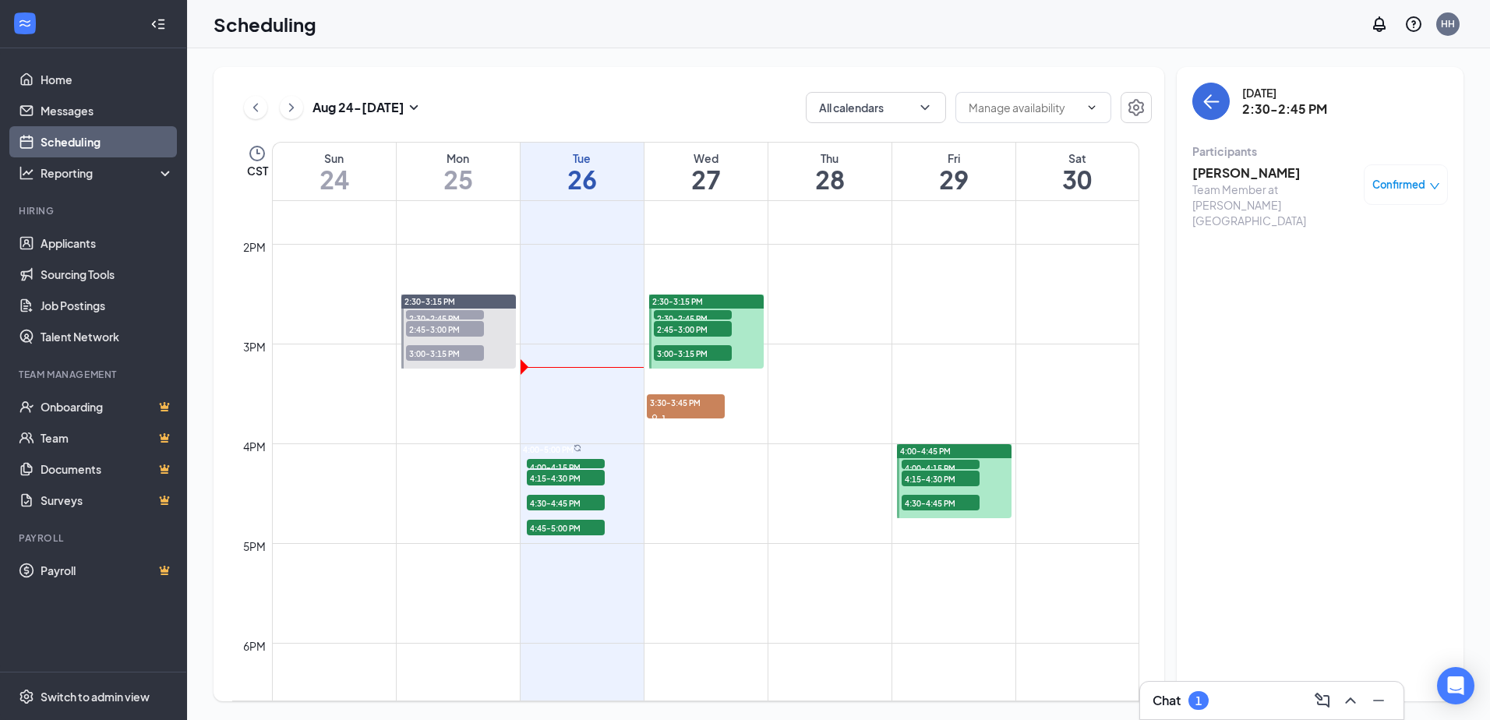
scroll to position [1389, 0]
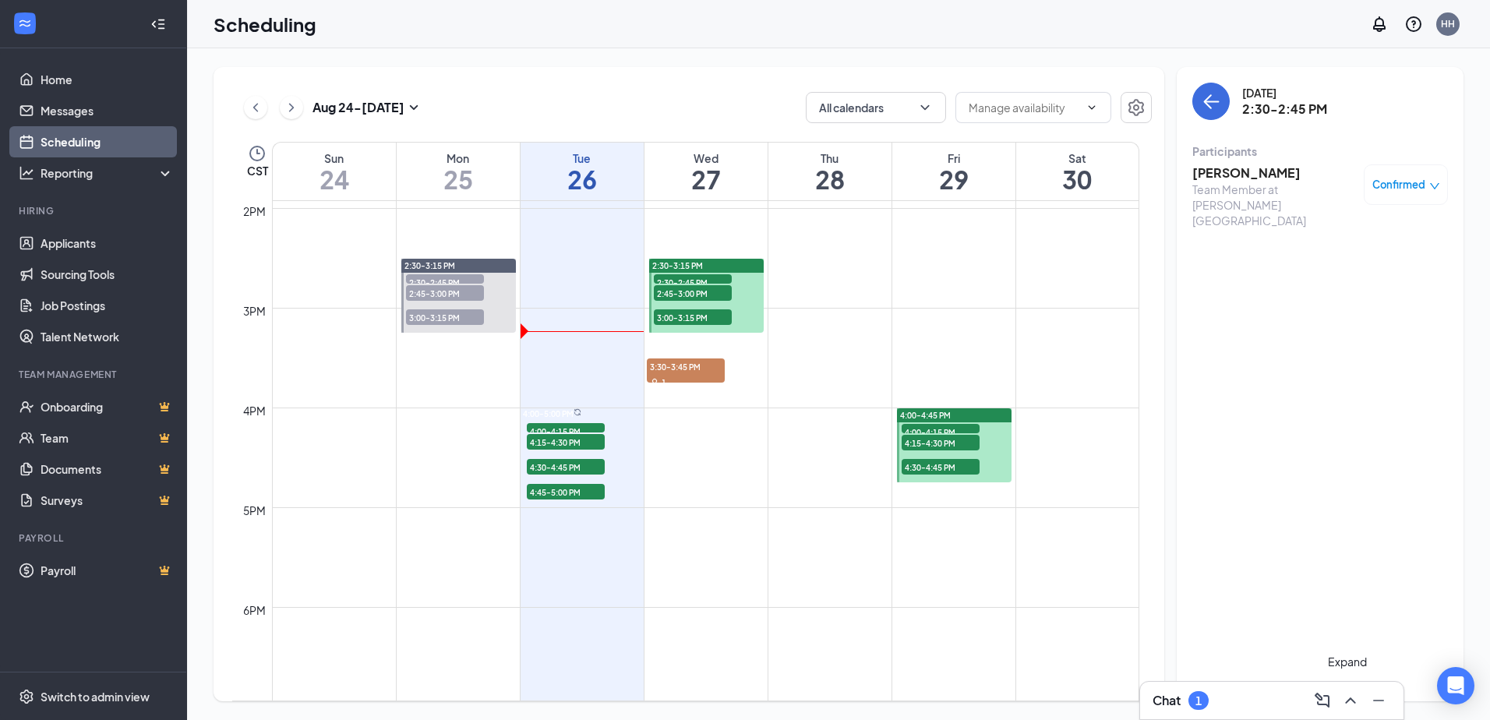
click at [1348, 698] on icon "ChevronUp" at bounding box center [1350, 700] width 19 height 19
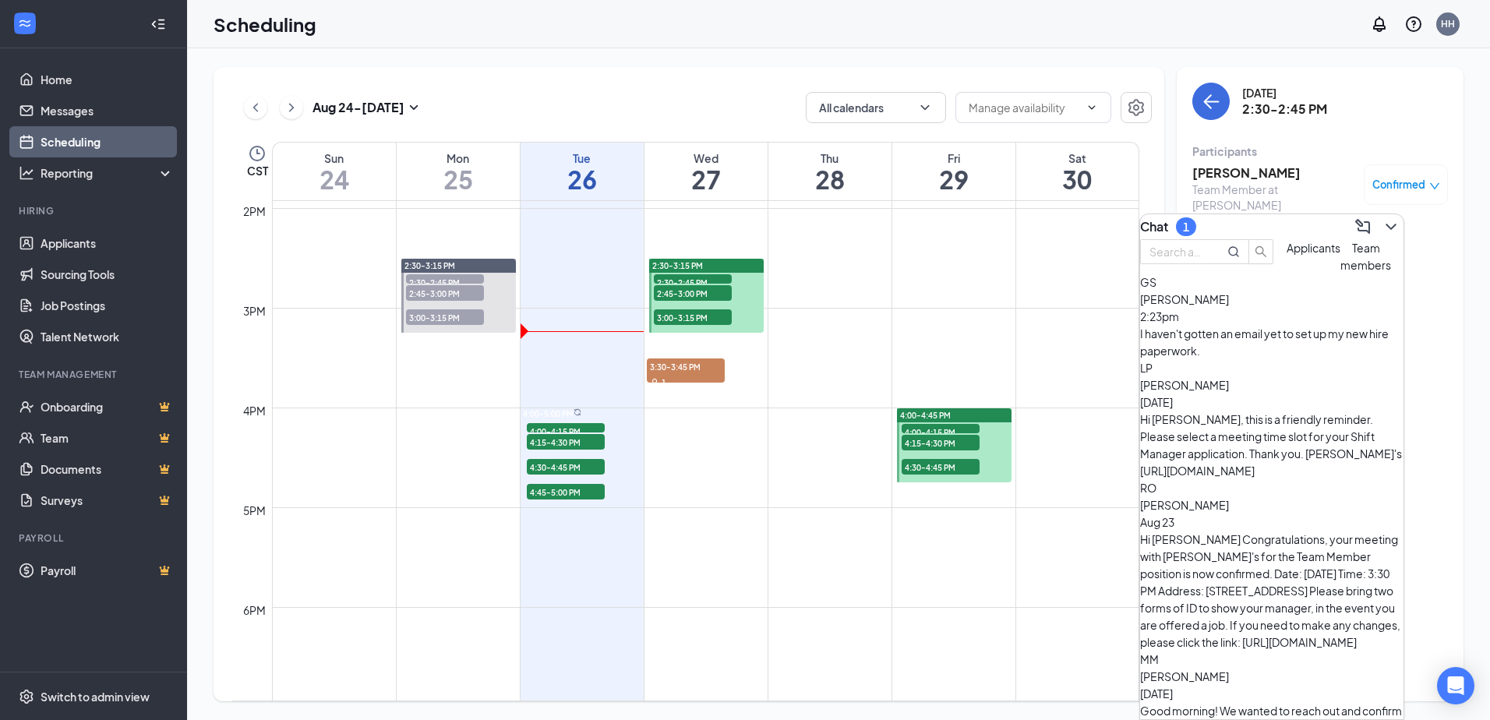
click at [1290, 359] on div "I haven't gotten an email yet to set up my new hire paperwork." at bounding box center [1271, 342] width 263 height 34
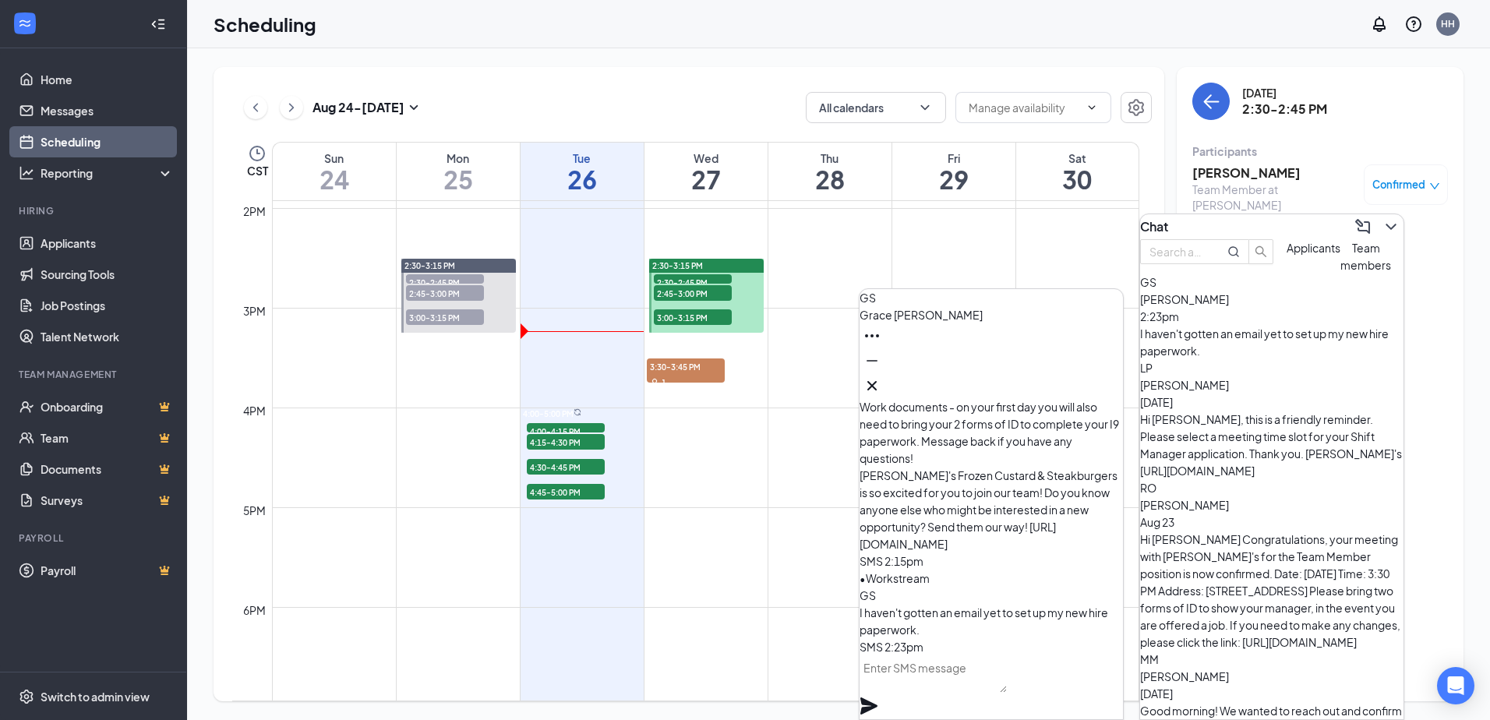
click at [1007, 693] on textarea at bounding box center [932, 673] width 147 height 37
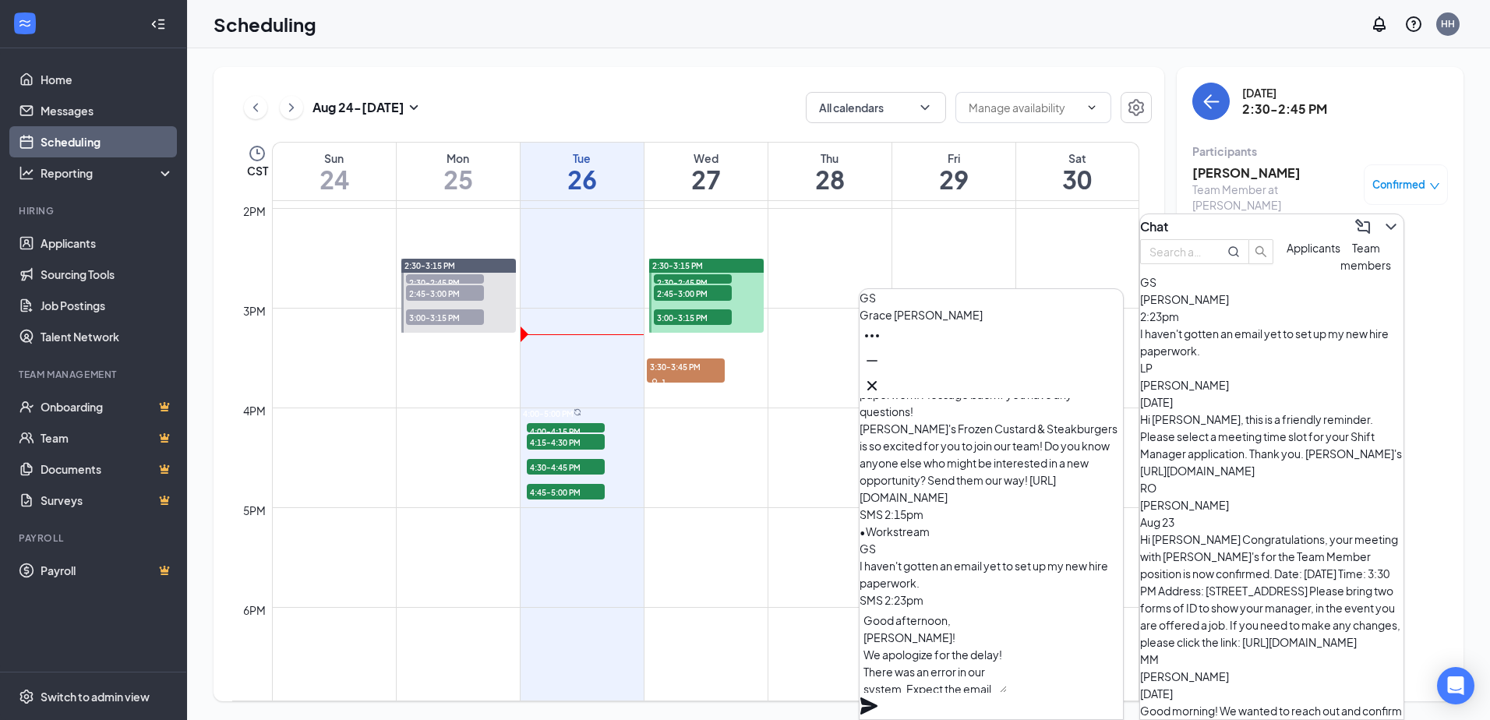
scroll to position [79, 0]
type textarea "Good afternoon, [PERSON_NAME]! We apologize for the delay! There was an error i…"
click at [877, 697] on icon "Plane" at bounding box center [868, 705] width 17 height 17
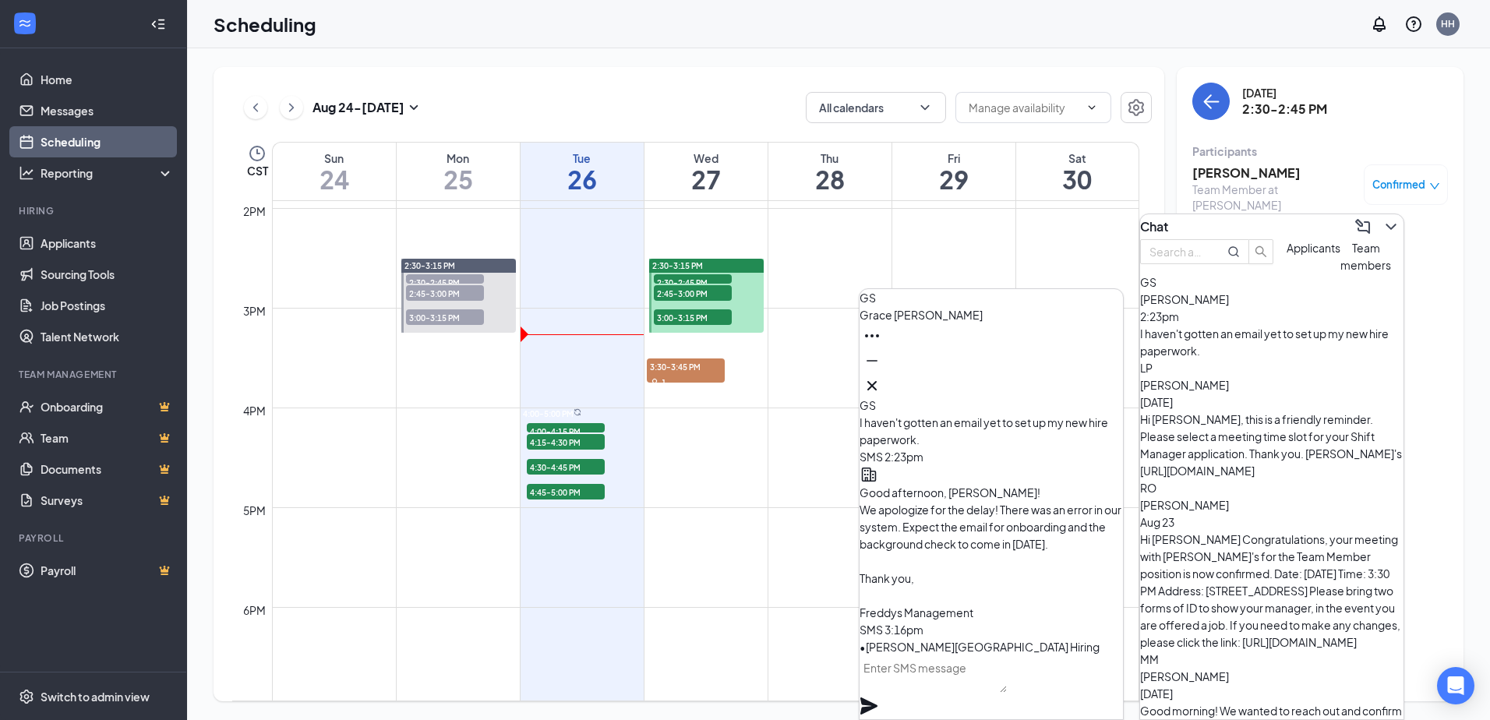
scroll to position [0, 0]
